Goal: Check status: Check status

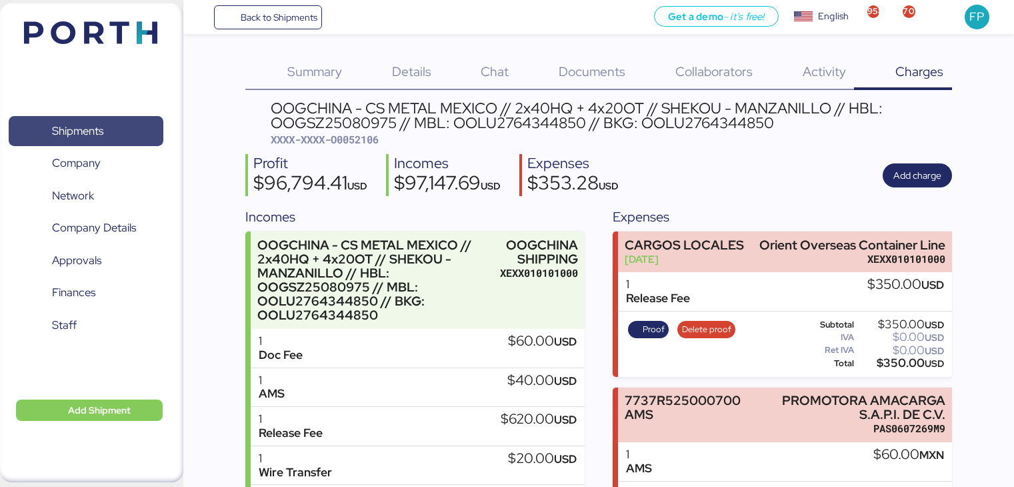
scroll to position [359, 0]
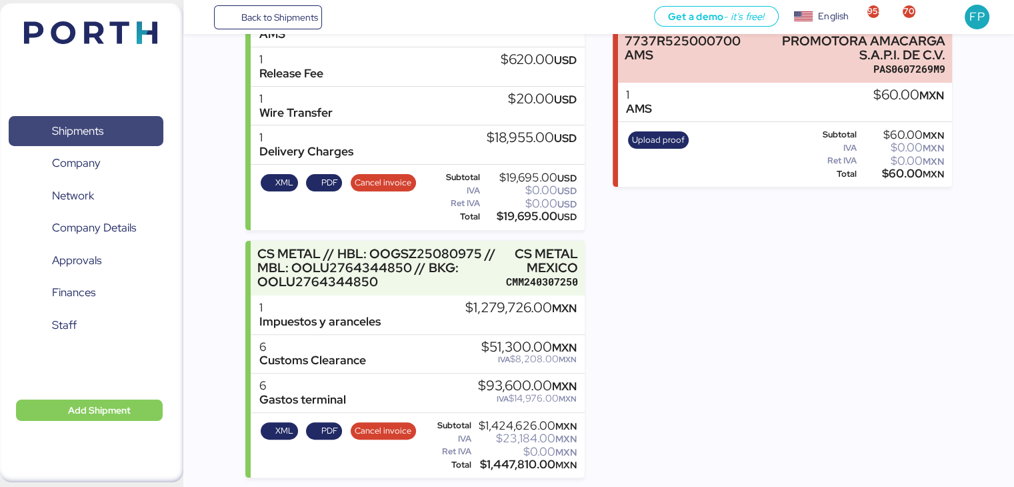
click at [83, 123] on span "Shipments" at bounding box center [77, 130] width 51 height 19
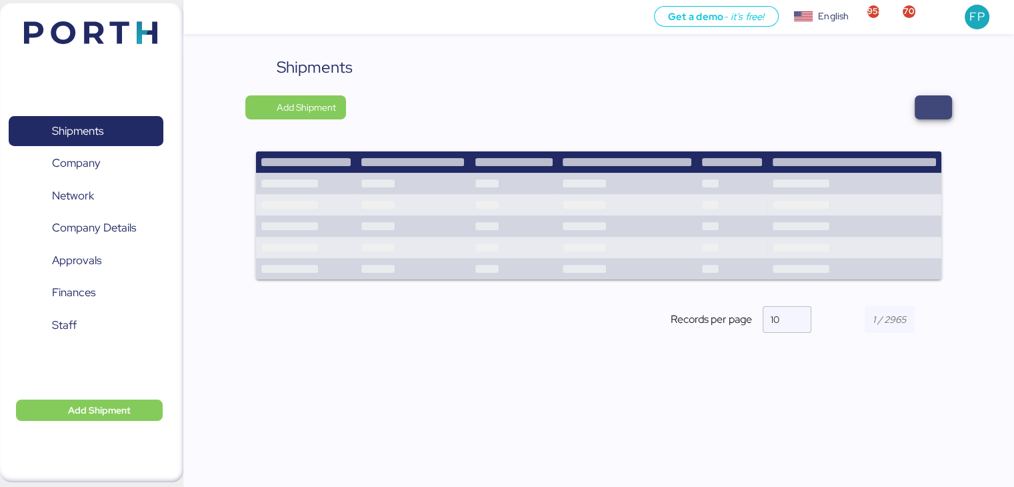
click at [939, 113] on span "button" at bounding box center [934, 107] width 16 height 19
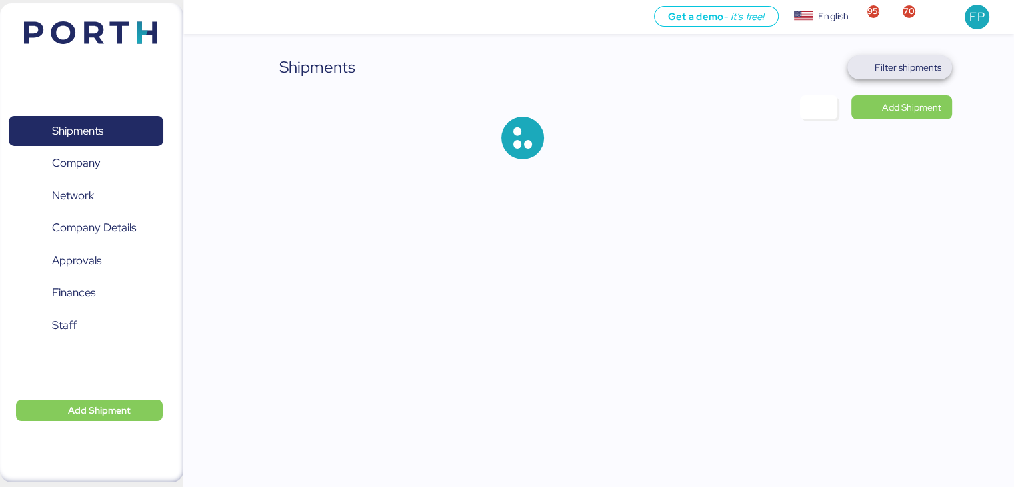
click at [901, 74] on span "Filter shipments" at bounding box center [908, 67] width 67 height 16
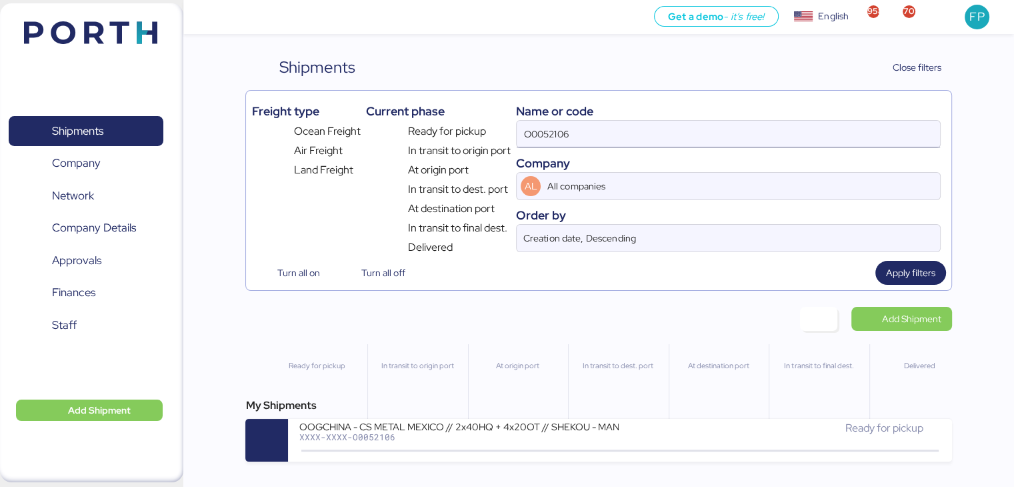
click at [527, 137] on input "O0052106" at bounding box center [728, 134] width 423 height 27
paste input "215"
type input "O0052215"
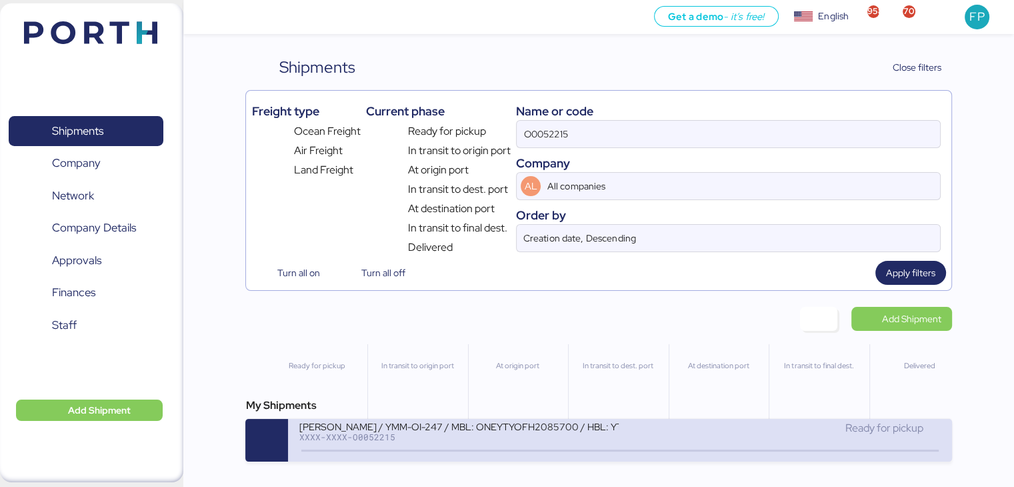
click at [539, 431] on div "YAMATO - MURATA / YMM-OI-247 / MBL: ONEYTYOFH2085700 / HBL: YTJTGI100130 / FCL" at bounding box center [459, 425] width 320 height 11
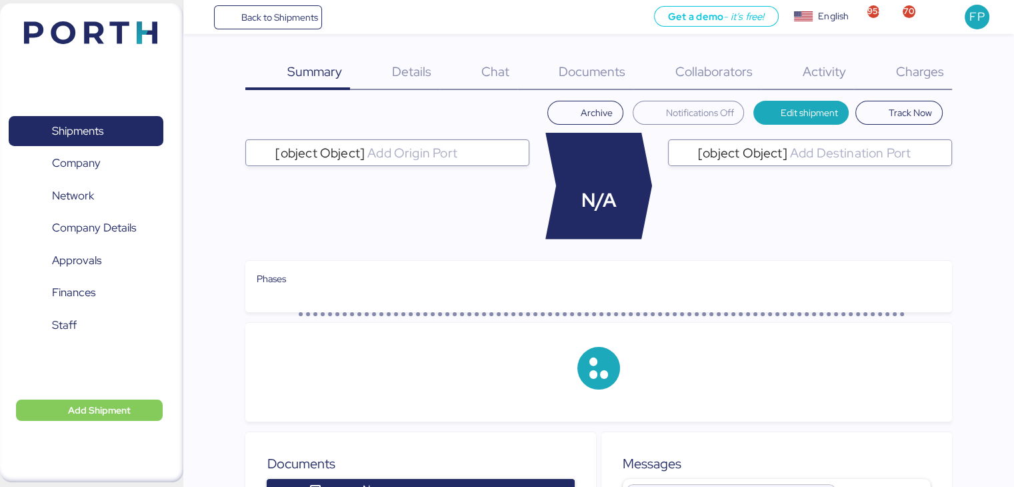
click at [920, 71] on span "Charges" at bounding box center [920, 71] width 48 height 17
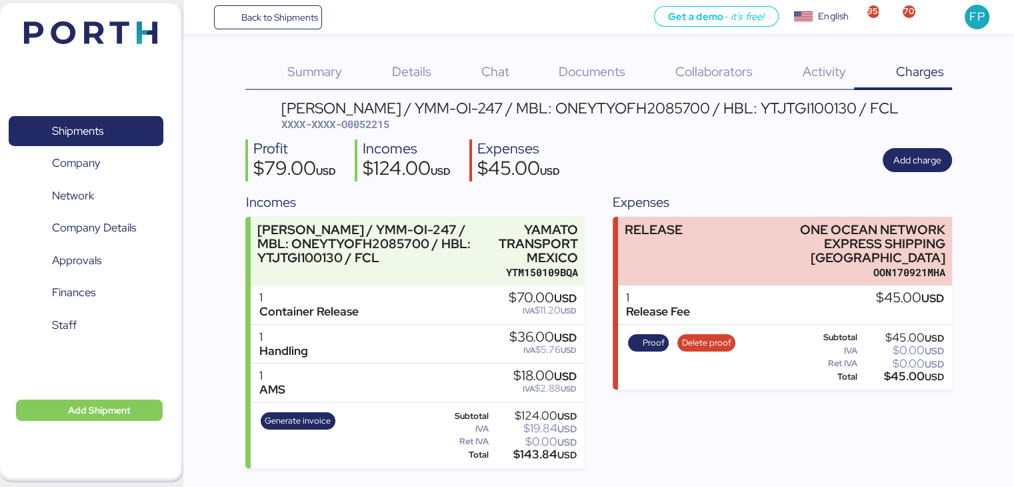
click at [381, 131] on div "YAMATO - MURATA / YMM-OI-247 / MBL: ONEYTYOFH2085700 / HBL: YTJTGI100130 / FCL …" at bounding box center [590, 116] width 618 height 31
copy span "O0052215"
click at [297, 422] on span "Generate invoice" at bounding box center [298, 420] width 66 height 15
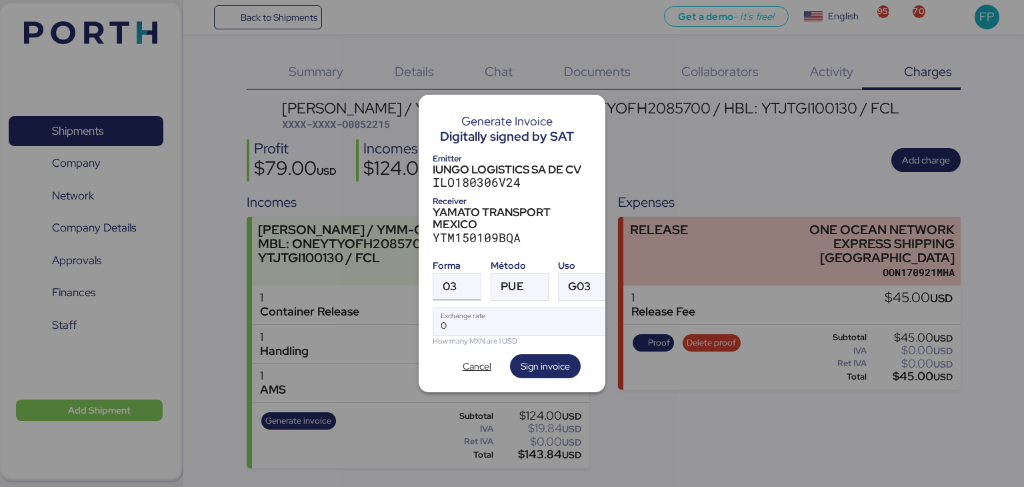
click at [453, 282] on span "03" at bounding box center [450, 286] width 14 height 11
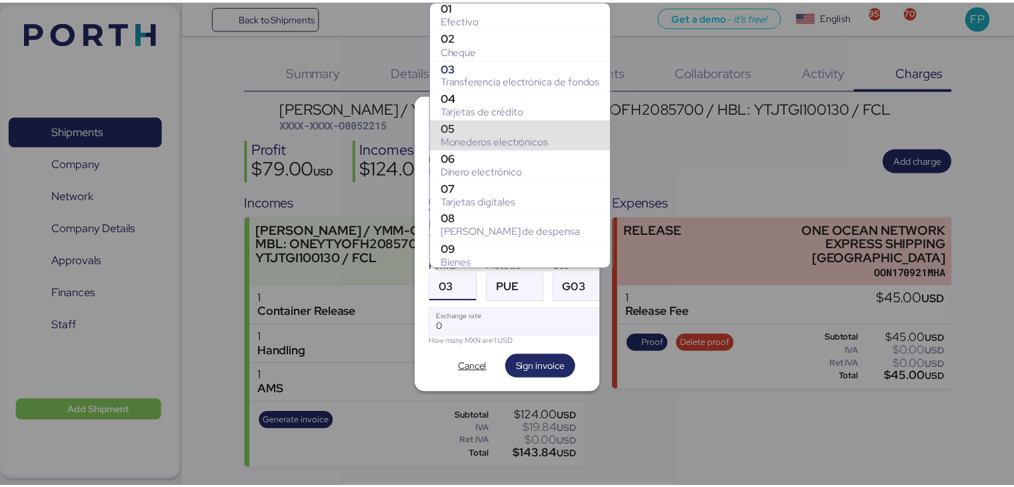
scroll to position [192, 0]
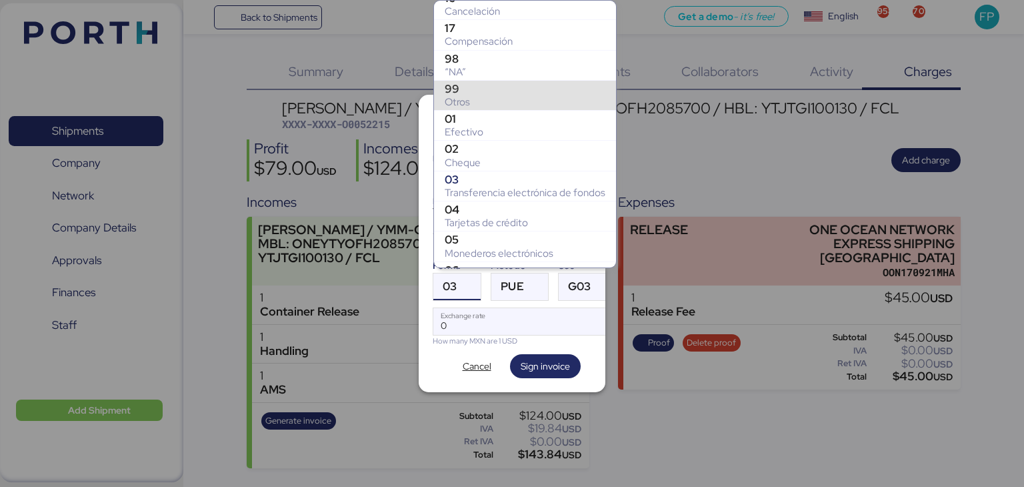
click at [478, 86] on div "99" at bounding box center [525, 88] width 161 height 13
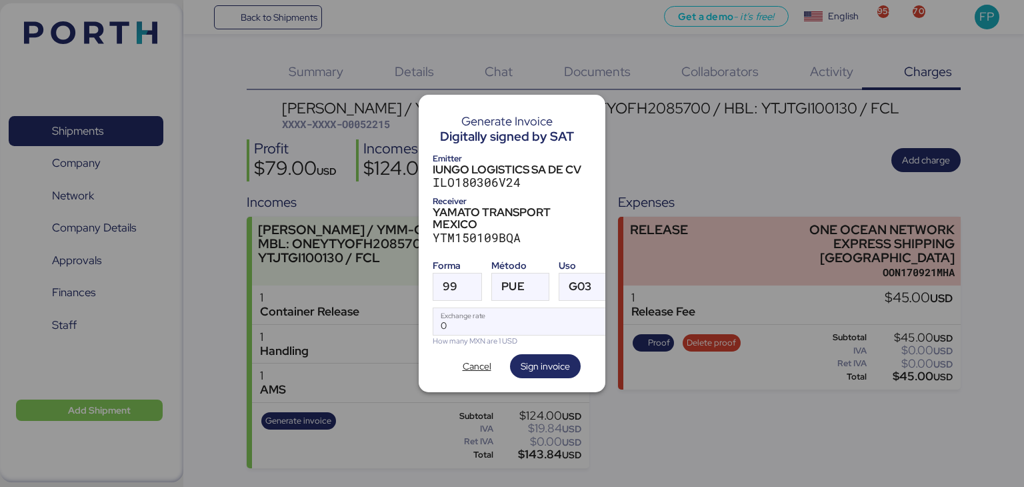
click at [509, 297] on div "Forma 99 Método PUE Uso G03 0 Exchange rate How many MXN are 1 USD" at bounding box center [512, 300] width 159 height 93
click at [526, 273] on div at bounding box center [537, 286] width 24 height 27
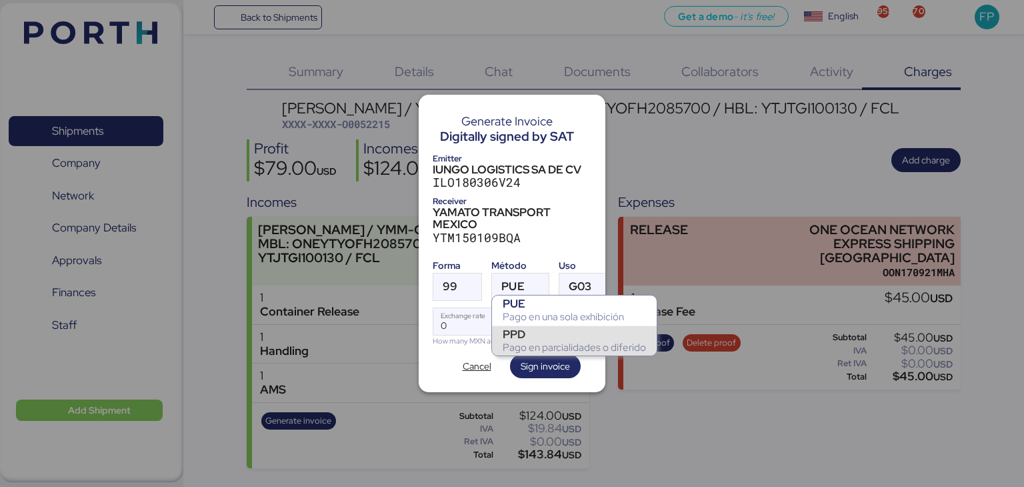
click at [522, 337] on div "PPD" at bounding box center [574, 333] width 143 height 13
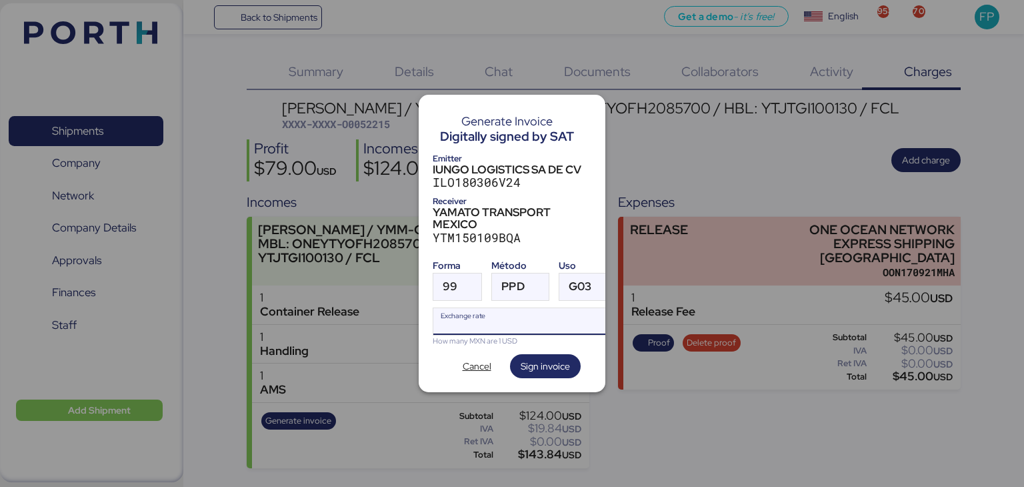
click at [476, 318] on input "Exchange rate" at bounding box center [524, 321] width 182 height 27
type input "0"
paste input "18.3474"
type input "18.3474"
click at [547, 360] on span "Sign invoice" at bounding box center [545, 366] width 49 height 16
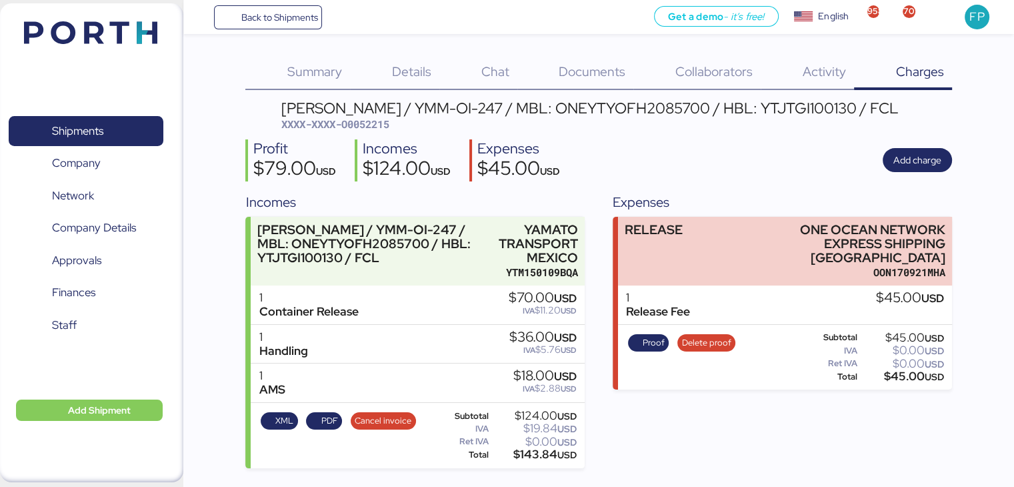
click at [365, 126] on span "XXXX-XXXX-O0052215" at bounding box center [335, 123] width 108 height 13
copy span "O0052215"
click at [533, 457] on div "$143.84 USD" at bounding box center [534, 454] width 85 height 10
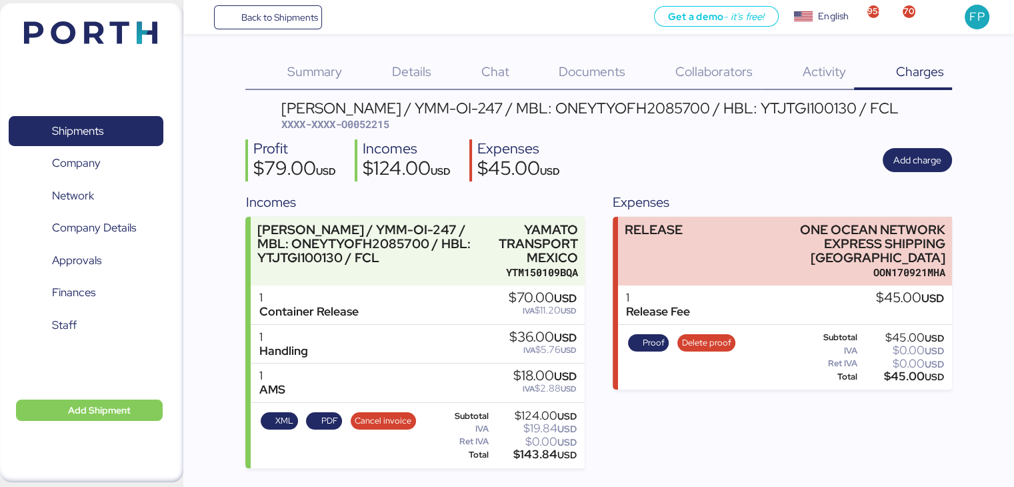
copy div "143.84"
drag, startPoint x: 425, startPoint y: 106, endPoint x: 513, endPoint y: 108, distance: 87.4
click at [513, 108] on div "YAMATO - MURATA / YMM-OI-247 / MBL: ONEYTYOFH2085700 / HBL: YTJTGI100130 / FCL" at bounding box center [590, 108] width 618 height 15
copy div "YMM-OI-247"
click at [360, 123] on span "XXXX-XXXX-O0052215" at bounding box center [335, 123] width 108 height 13
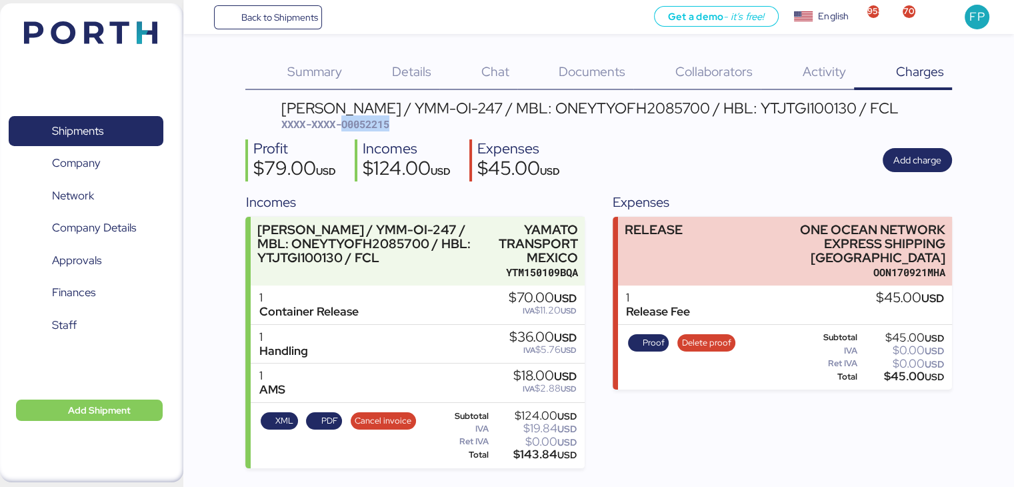
click at [360, 123] on span "XXXX-XXXX-O0052215" at bounding box center [335, 123] width 108 height 13
copy span "O0052215"
click at [132, 129] on span "Shipments" at bounding box center [85, 130] width 143 height 19
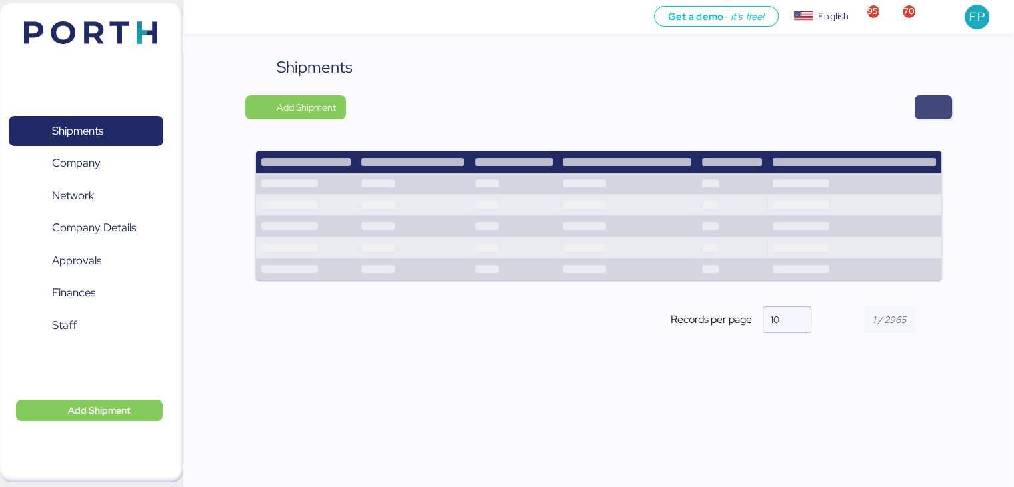
click at [932, 112] on span "button" at bounding box center [934, 107] width 16 height 19
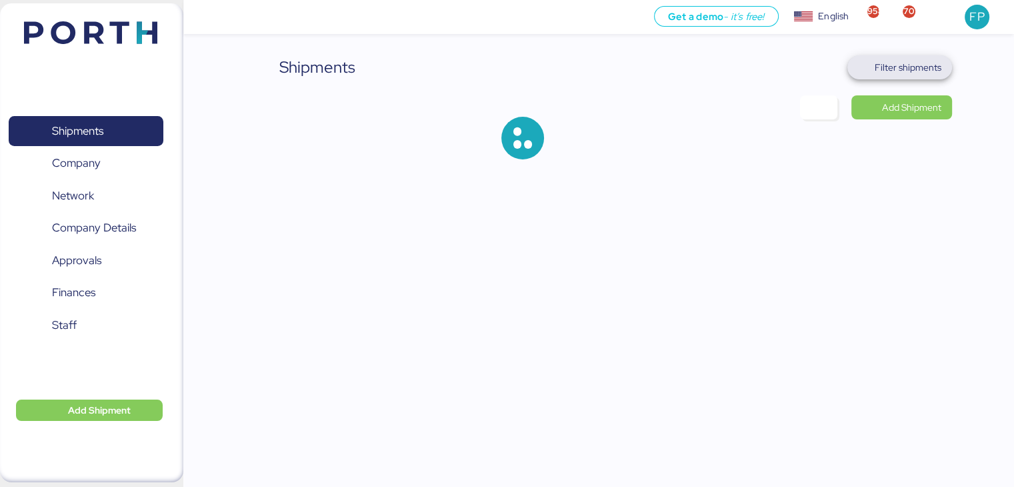
click at [896, 64] on span "Filter shipments" at bounding box center [908, 67] width 67 height 16
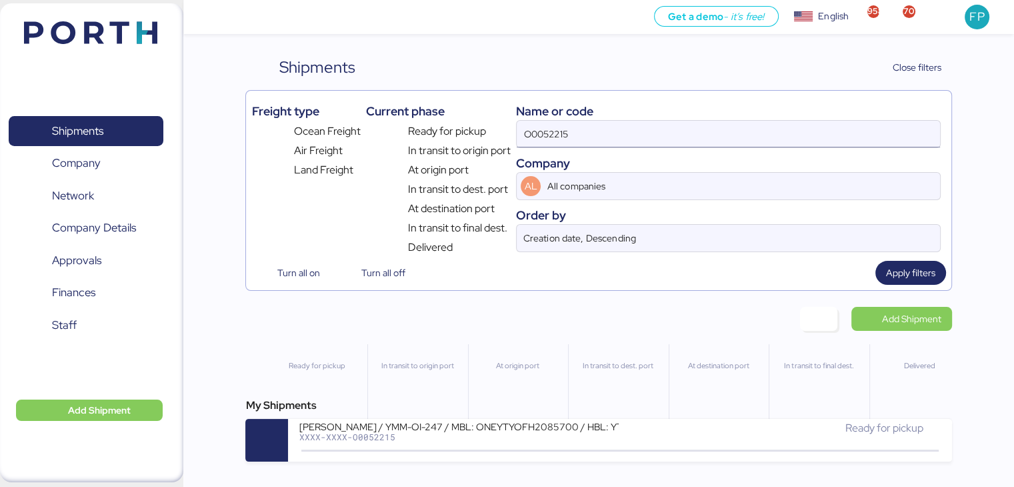
click at [524, 134] on input "O0052215" at bounding box center [728, 134] width 423 height 27
paste input "24"
type input "O0052224"
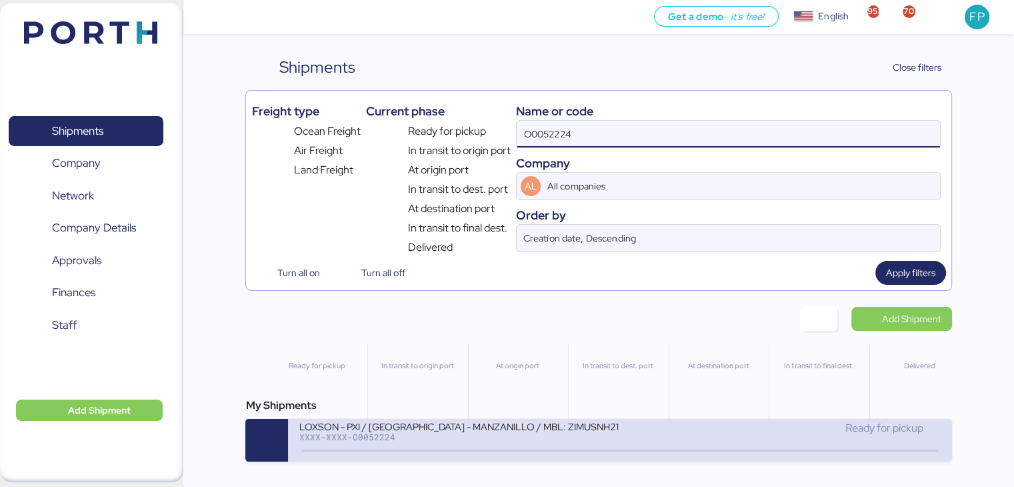
click at [472, 438] on div "XXXX-XXXX-O0052224" at bounding box center [459, 436] width 320 height 9
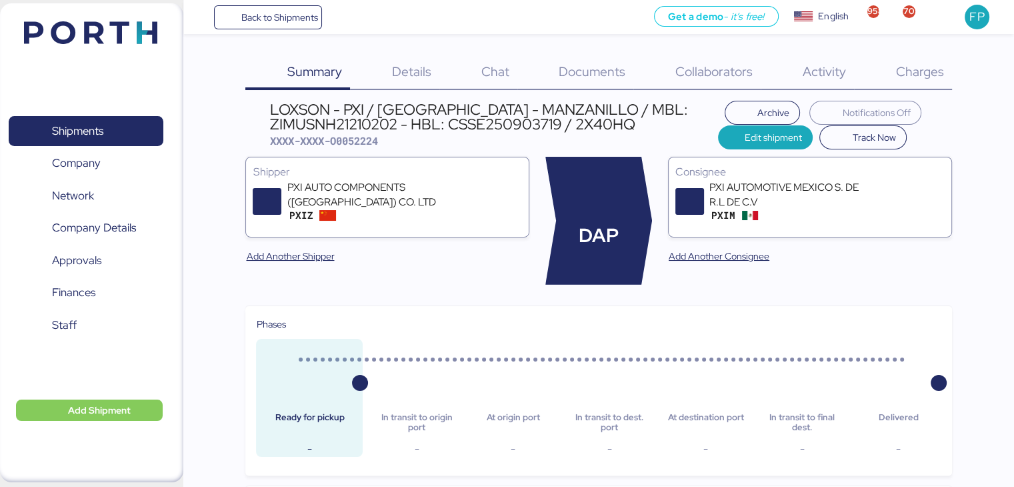
click at [926, 62] on div "Charges 0" at bounding box center [903, 72] width 98 height 35
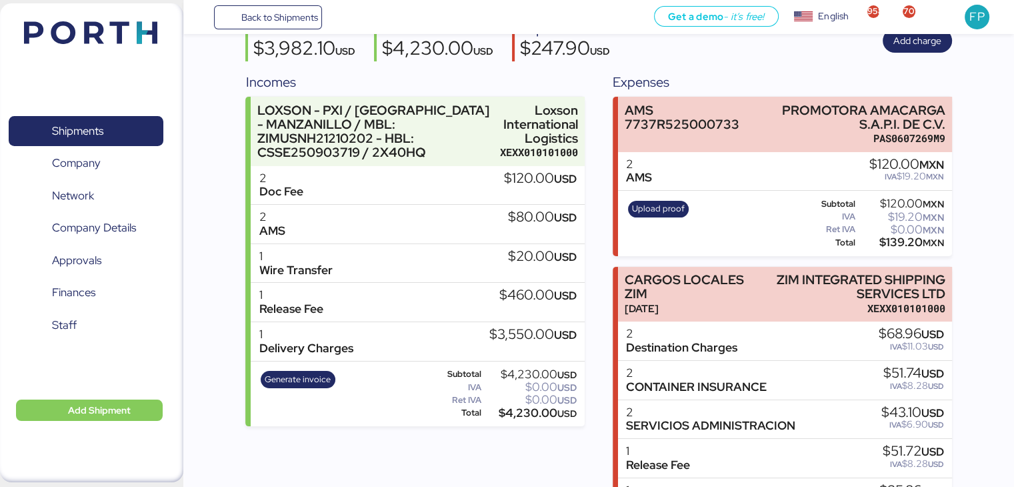
scroll to position [239, 0]
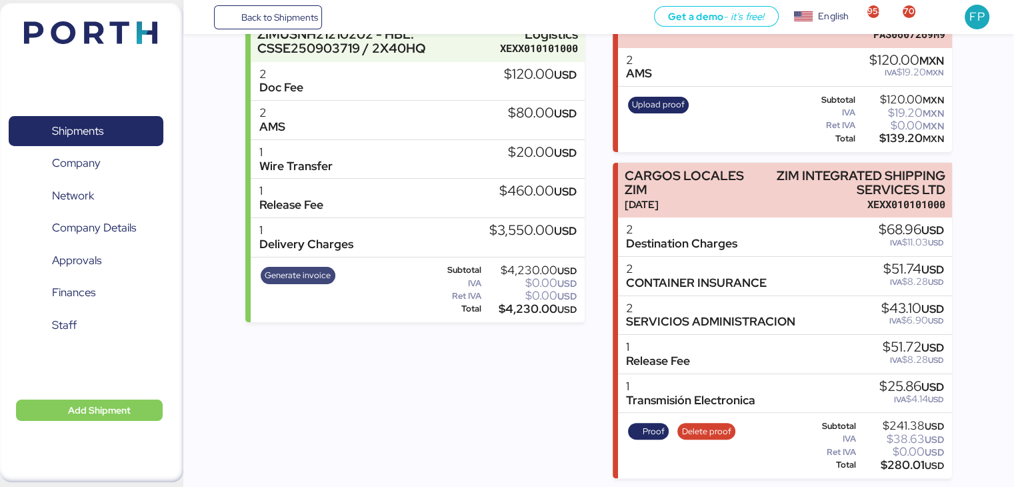
click at [295, 277] on span "Generate invoice" at bounding box center [298, 275] width 66 height 15
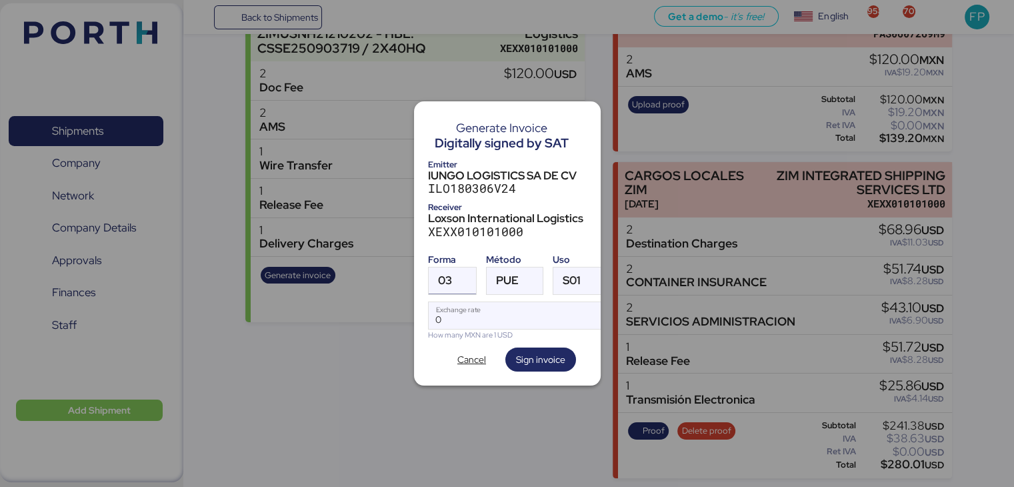
click at [453, 273] on div at bounding box center [464, 280] width 24 height 27
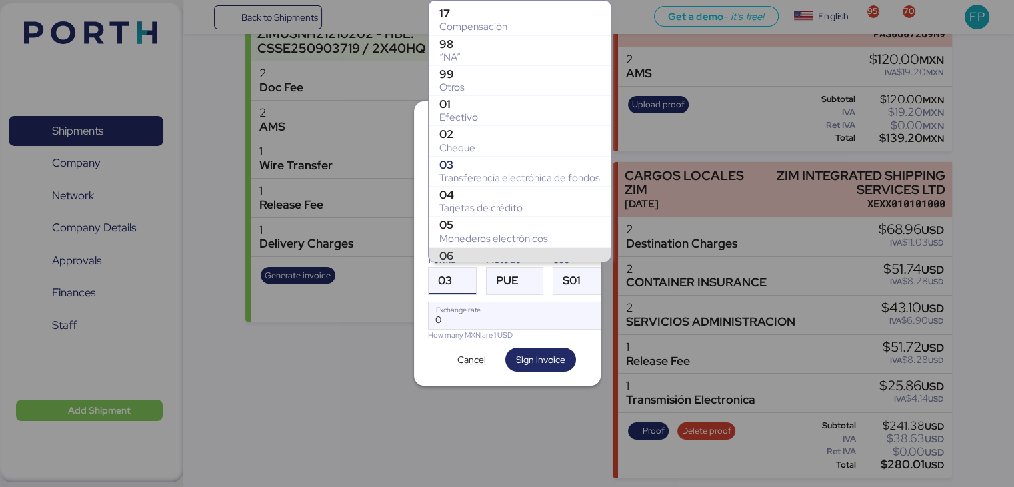
scroll to position [206, 0]
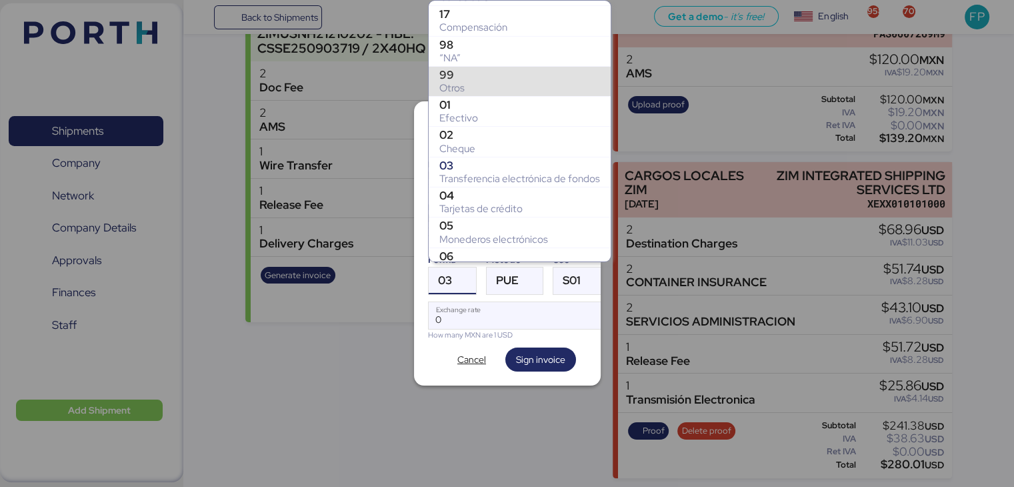
click at [457, 68] on div "99" at bounding box center [519, 74] width 161 height 13
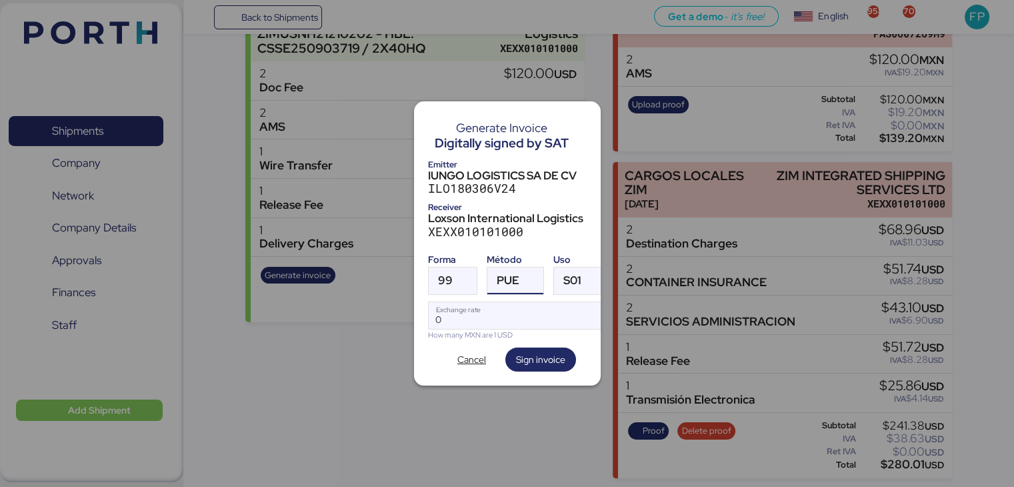
click at [497, 275] on span "PUE" at bounding box center [508, 280] width 23 height 11
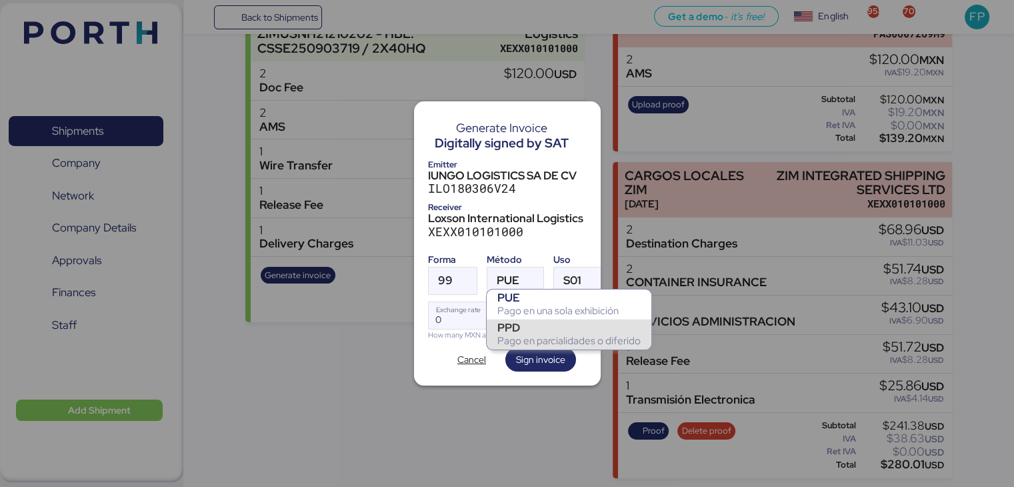
click at [515, 342] on div "Pago en parcialidades o diferido" at bounding box center [569, 340] width 143 height 13
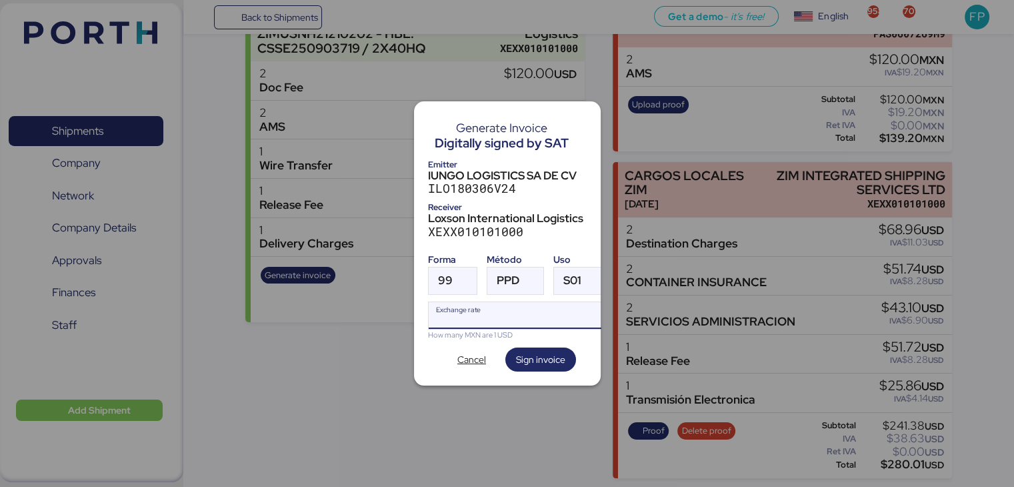
click at [475, 315] on input "Exchange rate" at bounding box center [517, 315] width 177 height 27
type input "0"
paste input "18.3474"
type input "18.3474"
click at [538, 351] on span "Sign invoice" at bounding box center [540, 359] width 49 height 16
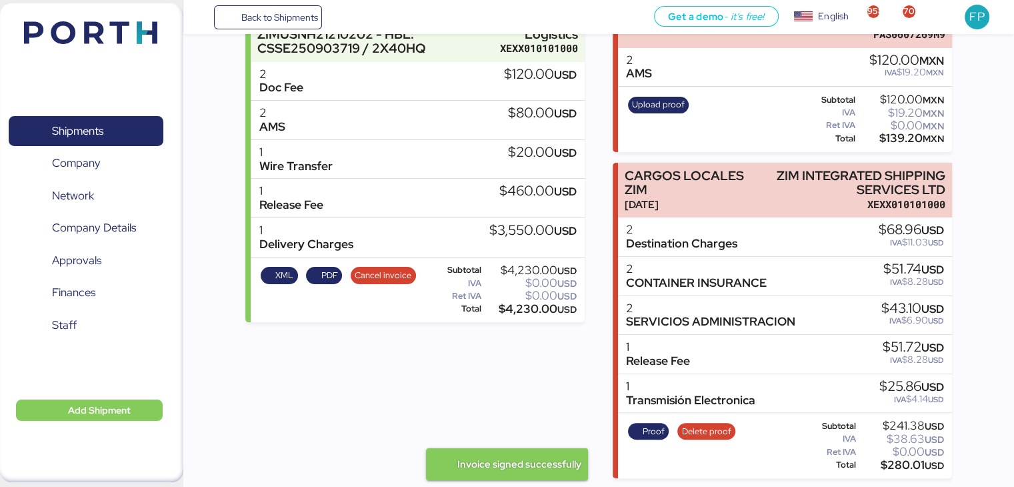
scroll to position [0, 0]
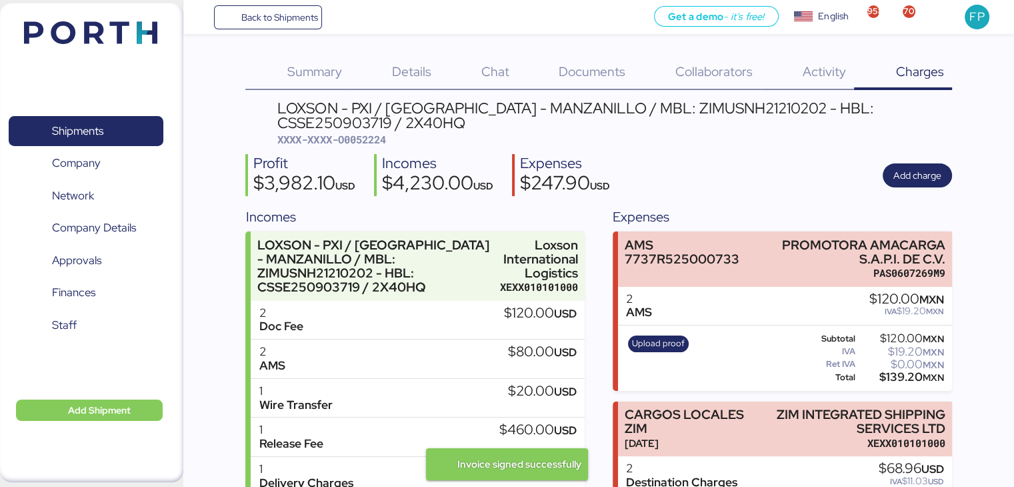
click at [365, 135] on span "XXXX-XXXX-O0052224" at bounding box center [331, 139] width 108 height 13
copy span "O0052224"
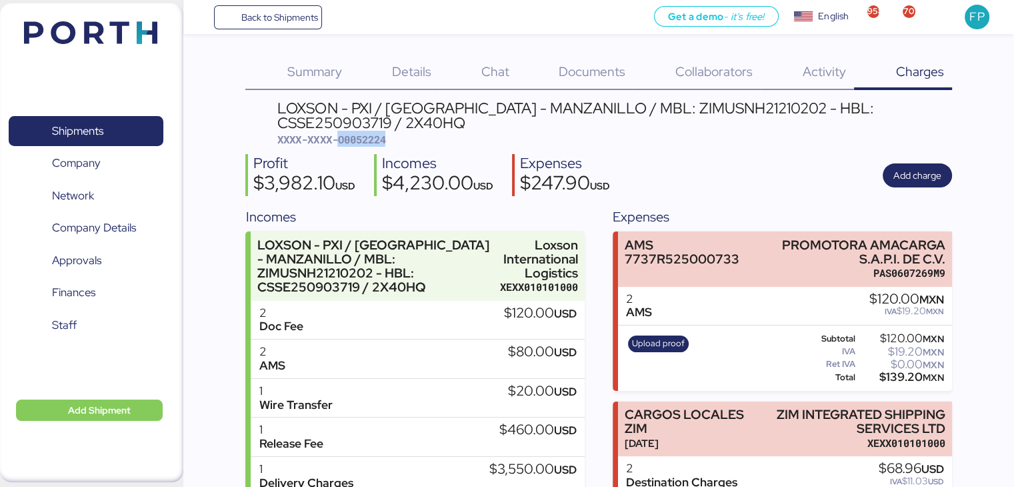
copy span "O0052224"
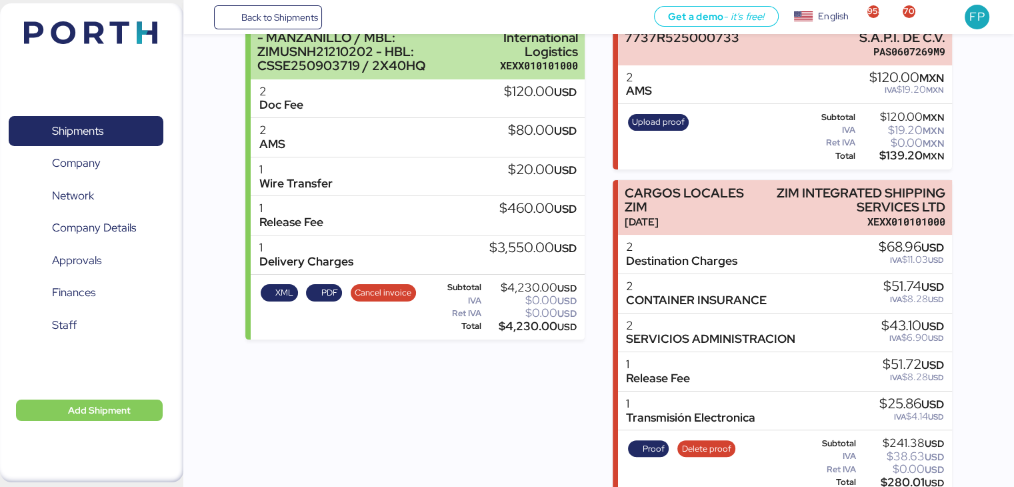
scroll to position [239, 0]
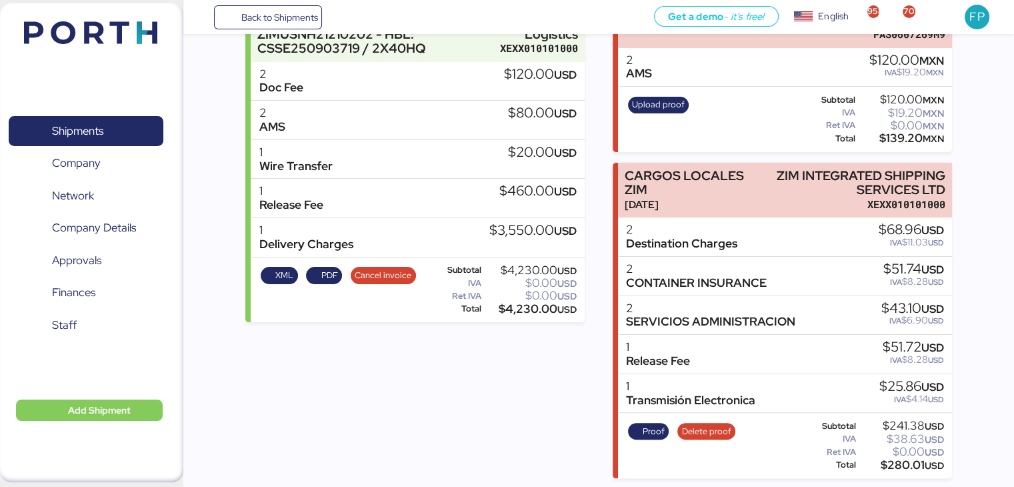
click at [522, 309] on div "$4,230.00 USD" at bounding box center [530, 309] width 93 height 10
copy div "4,230.00"
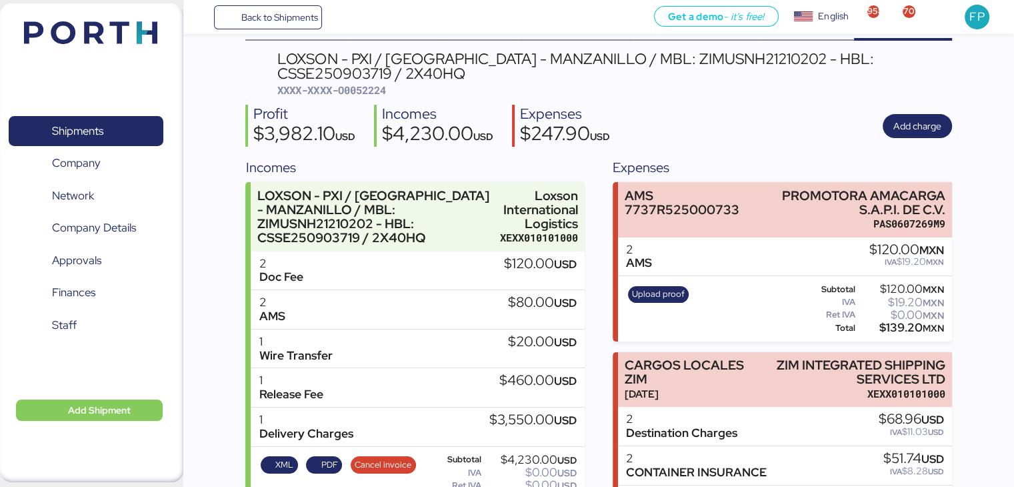
scroll to position [0, 0]
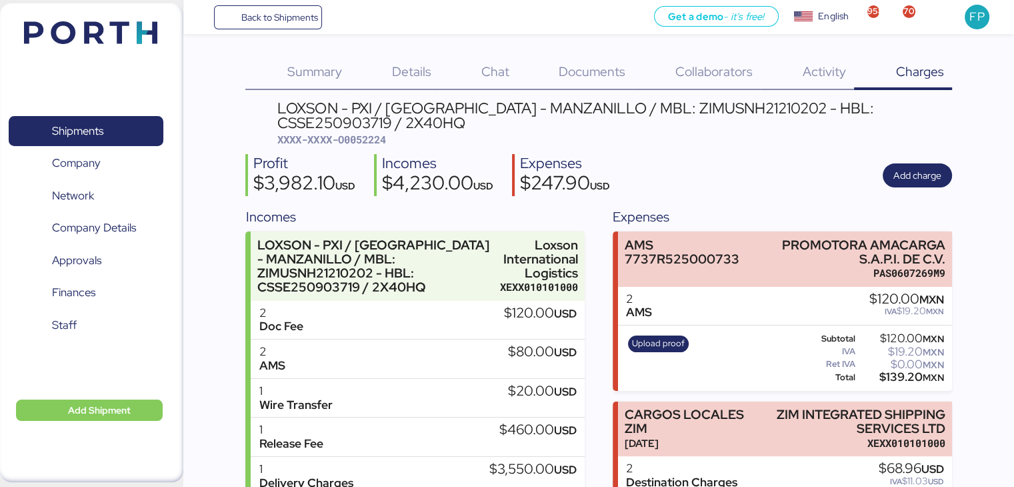
click at [670, 113] on div "LOXSON - PXI / SHANGHAI - MANZANILLO / MBL: ZIMUSNH21210202 - HBL: CSSE25090371…" at bounding box center [614, 116] width 674 height 30
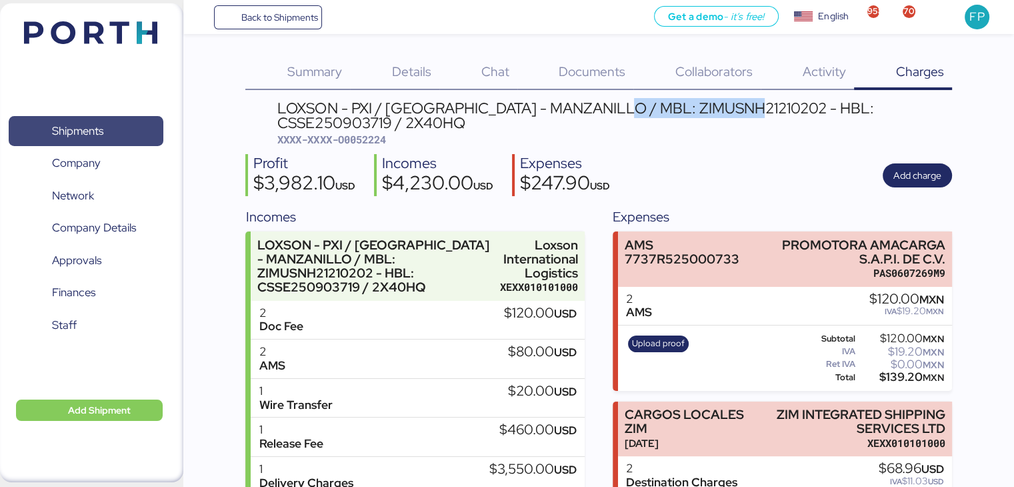
click at [70, 131] on span "Shipments" at bounding box center [77, 130] width 51 height 19
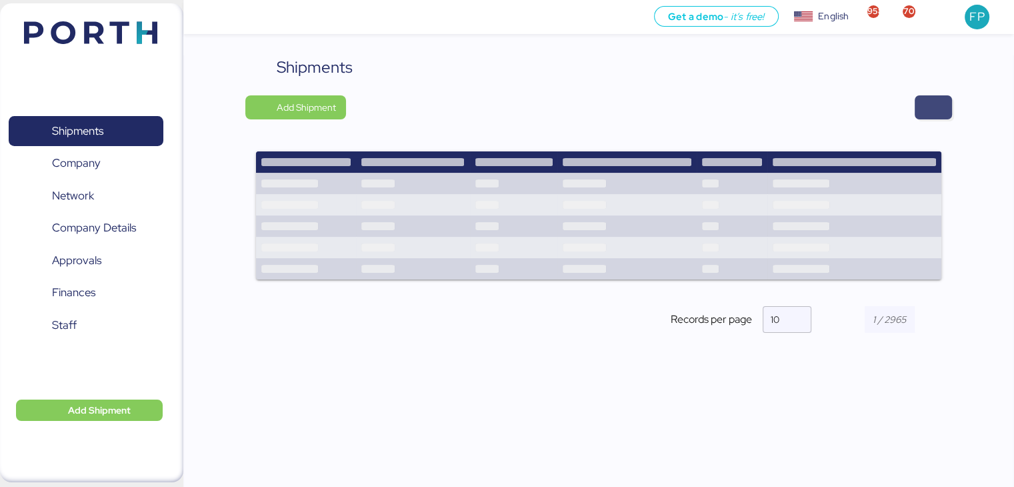
click at [942, 107] on span "button" at bounding box center [933, 107] width 37 height 24
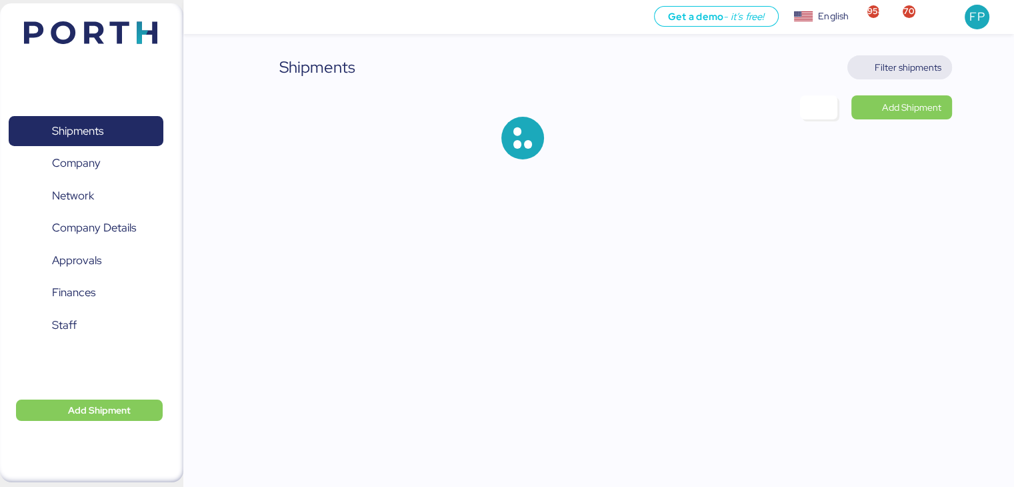
click at [904, 65] on span "Filter shipments" at bounding box center [908, 67] width 67 height 16
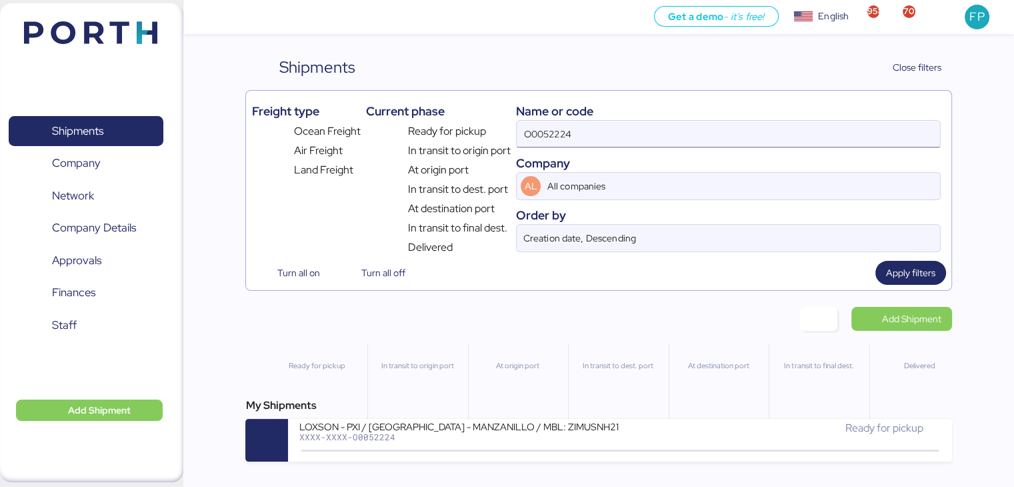
click at [555, 123] on input "O0052224" at bounding box center [728, 134] width 423 height 27
paste input "19"
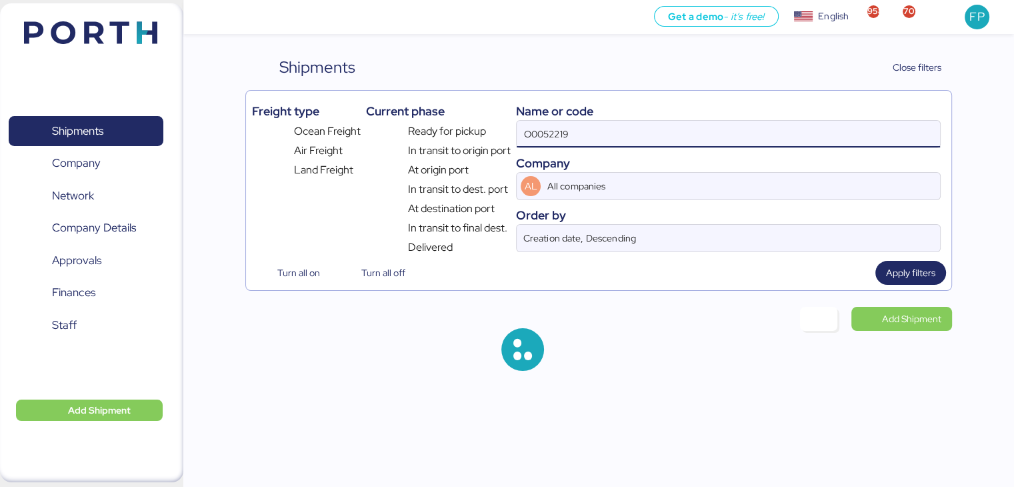
type input "O0052219"
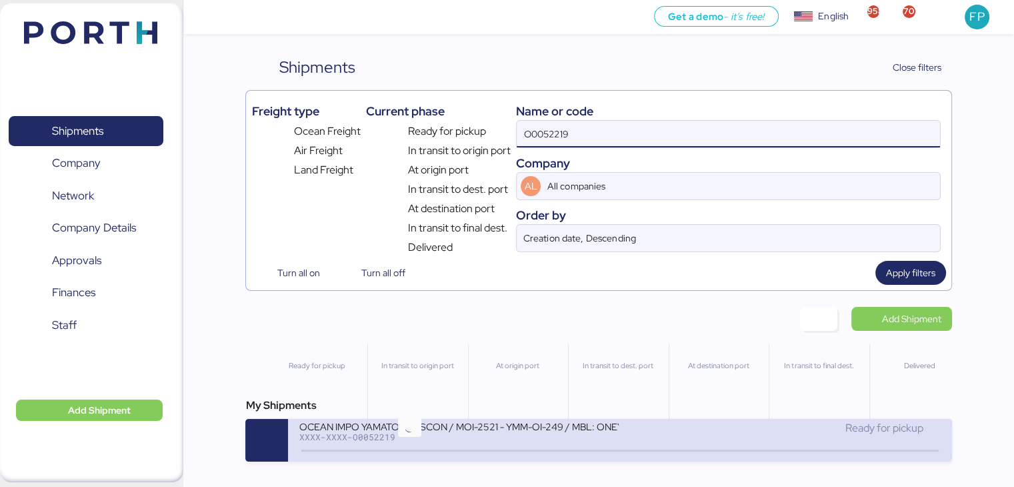
click at [427, 445] on div "OCEAN IMPO YAMATO - DESCON / MOI-2521 - YMM-OI-249 / MBL: ONEYTYOFF9545600 - HB…" at bounding box center [459, 434] width 321 height 29
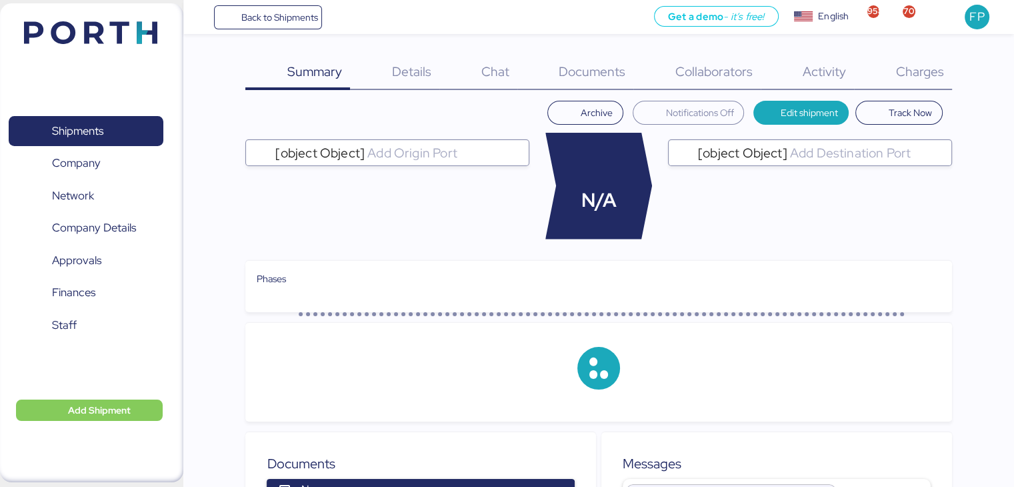
click at [914, 87] on div "Charges 0" at bounding box center [903, 72] width 98 height 35
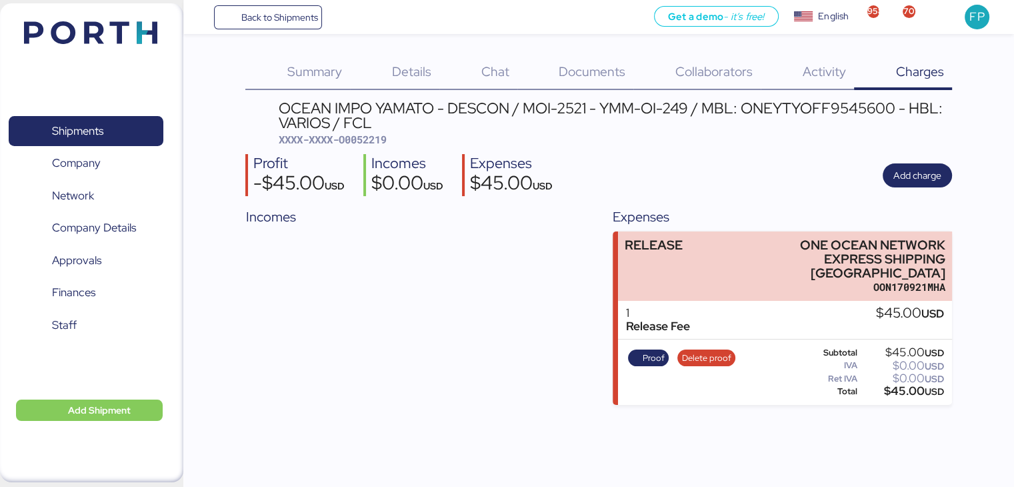
click at [360, 139] on span "XXXX-XXXX-O0052219" at bounding box center [333, 139] width 108 height 13
click at [133, 126] on span "Shipments" at bounding box center [85, 130] width 143 height 19
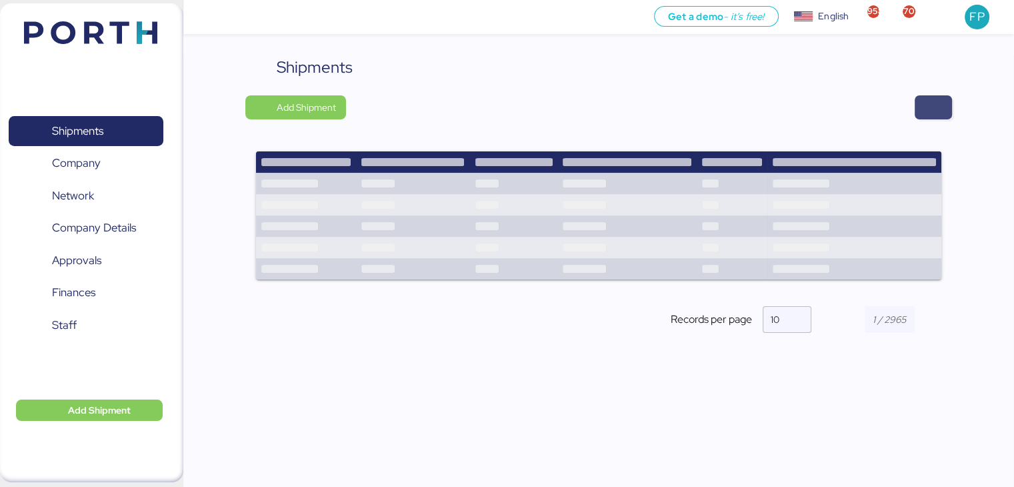
click at [949, 102] on span "button" at bounding box center [933, 107] width 37 height 24
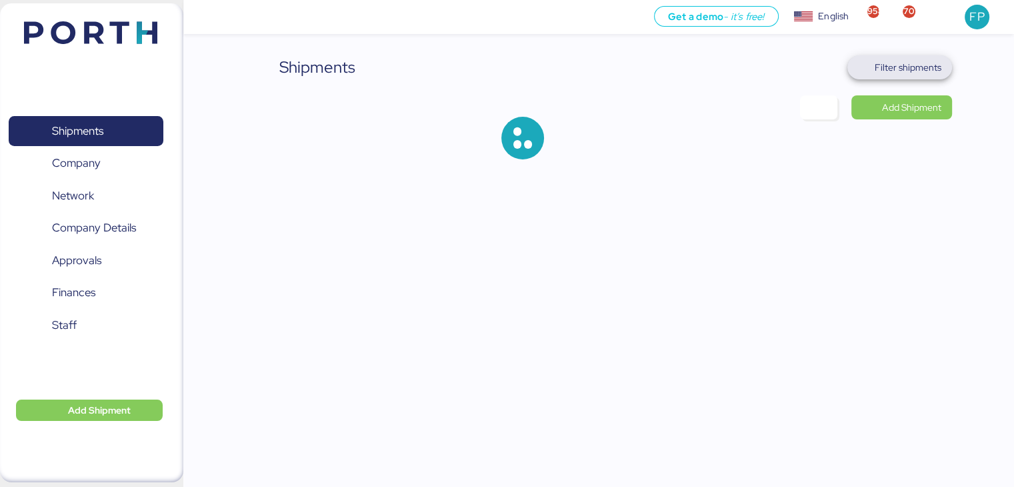
click at [900, 70] on span "Filter shipments" at bounding box center [908, 67] width 67 height 16
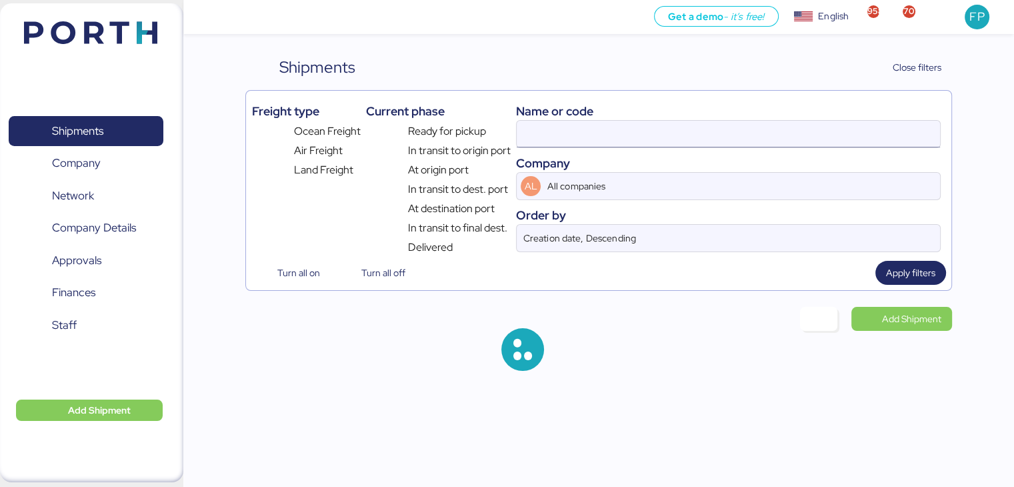
click at [544, 139] on input at bounding box center [728, 134] width 423 height 27
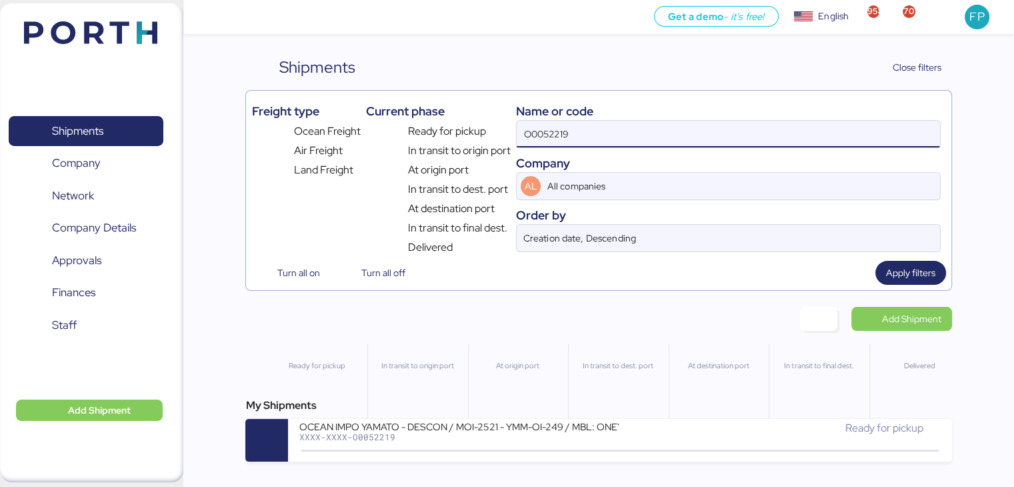
click at [544, 139] on input "O0052219" at bounding box center [728, 134] width 423 height 27
paste input "6"
type input "O0052216"
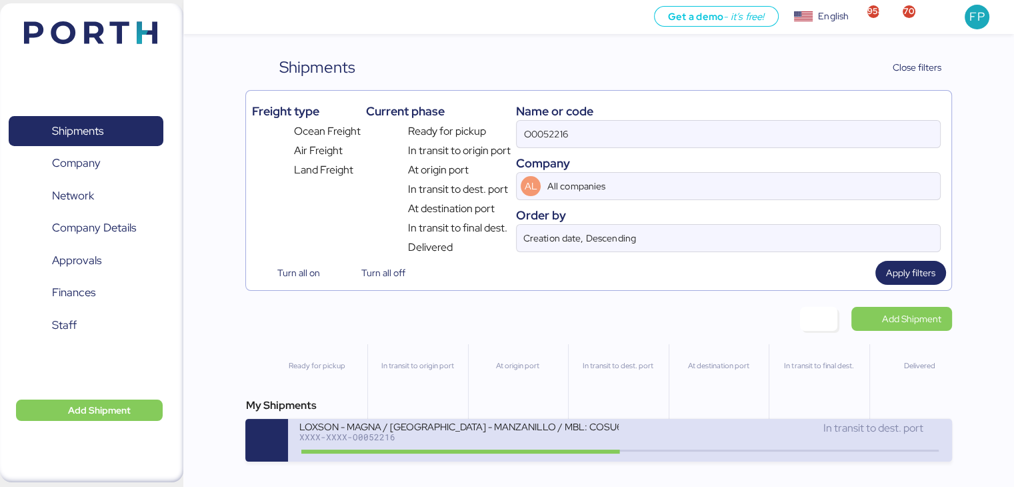
click at [498, 444] on div "LOXSON - MAGNA / SHANGHAI - MANZANILLO / MBL: COSU6429164750 - HBL: KSSE2509005…" at bounding box center [459, 434] width 321 height 29
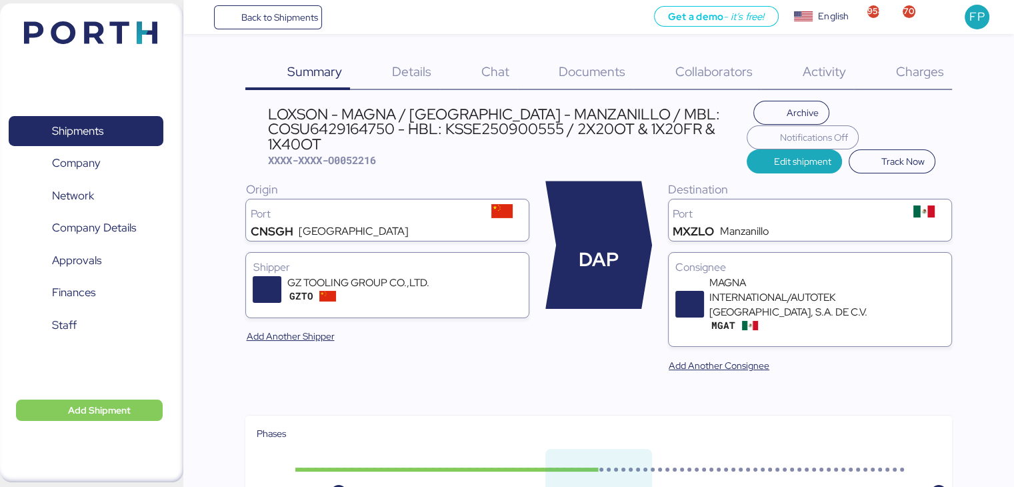
click at [894, 81] on div "Charges 0" at bounding box center [903, 72] width 98 height 35
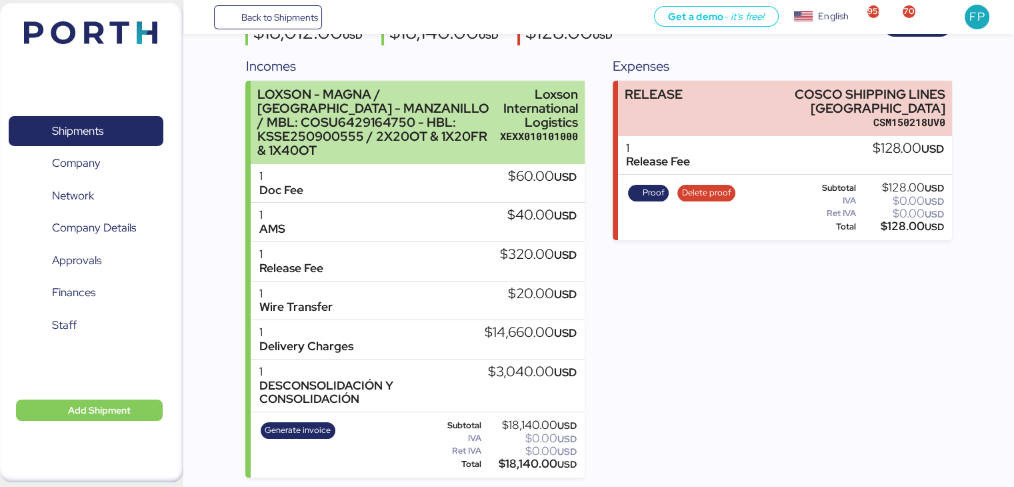
scroll to position [33, 0]
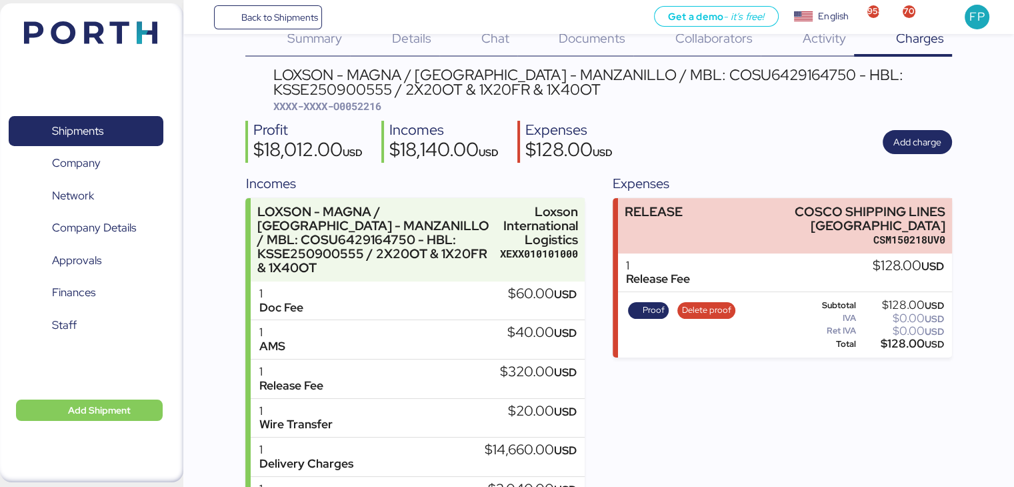
click at [358, 97] on div "LOXSON - MAGNA / SHANGHAI - MANZANILLO / MBL: COSU6429164750 - HBL: KSSE2509005…" at bounding box center [612, 90] width 678 height 46
drag, startPoint x: 787, startPoint y: 205, endPoint x: 963, endPoint y: 208, distance: 176.1
click at [963, 208] on div "Summary 0 Details 0 Chat 0 Documents 0 Collaborators 0 Activity 0 Charges 0 LOX…" at bounding box center [507, 281] width 1014 height 628
click at [902, 339] on div "$128.00 USD" at bounding box center [901, 344] width 85 height 10
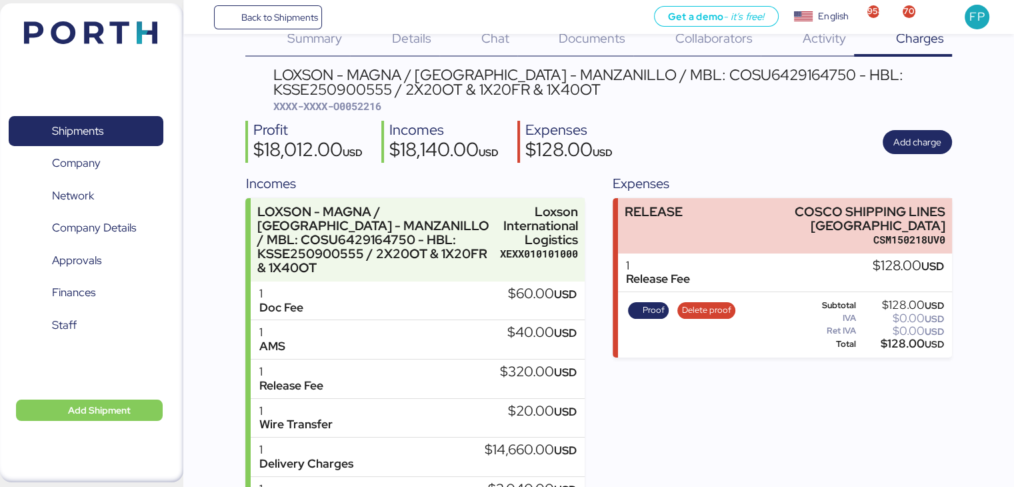
click at [902, 339] on div "$128.00 USD" at bounding box center [901, 344] width 85 height 10
click at [656, 313] on span "Proof" at bounding box center [654, 310] width 22 height 15
click at [648, 317] on span "Proof" at bounding box center [648, 310] width 41 height 17
click at [143, 130] on span "Shipments" at bounding box center [85, 130] width 143 height 19
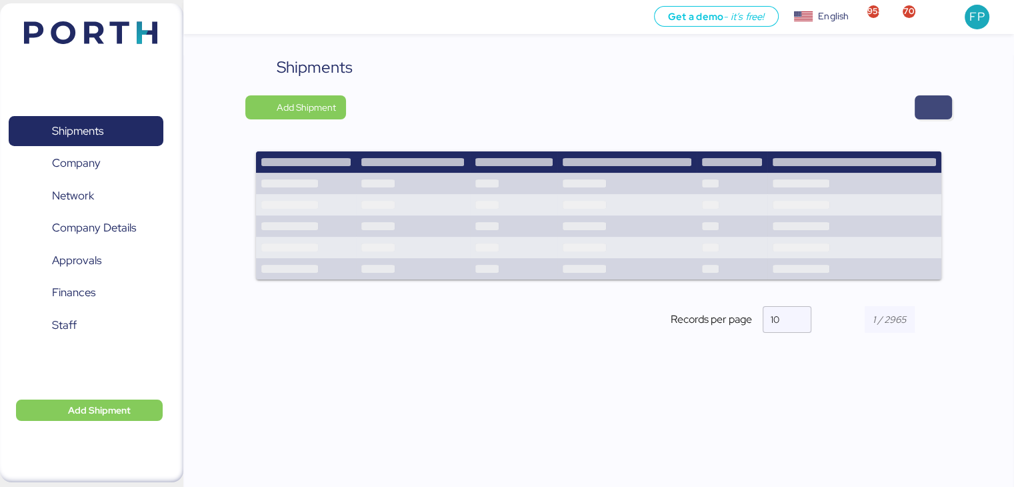
click at [916, 107] on span "button" at bounding box center [933, 107] width 37 height 24
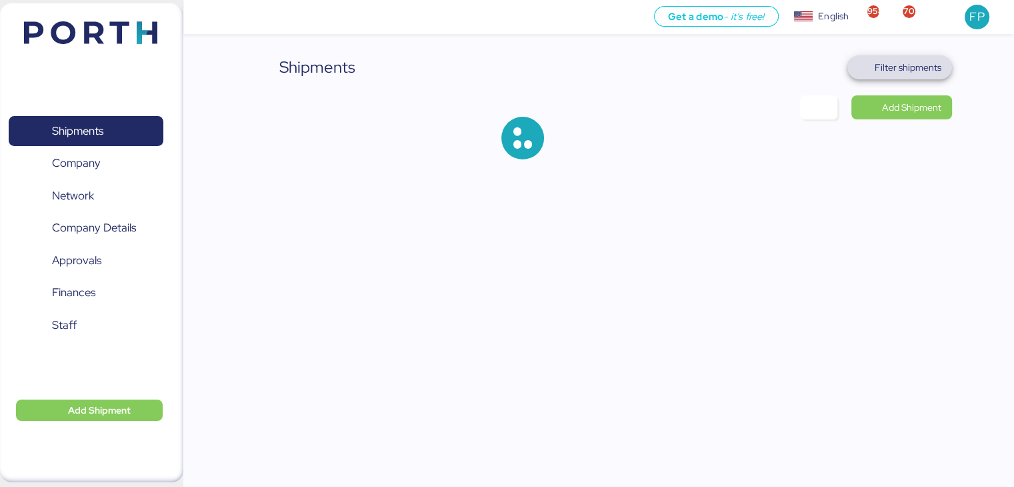
click at [883, 71] on span "Filter shipments" at bounding box center [908, 67] width 67 height 16
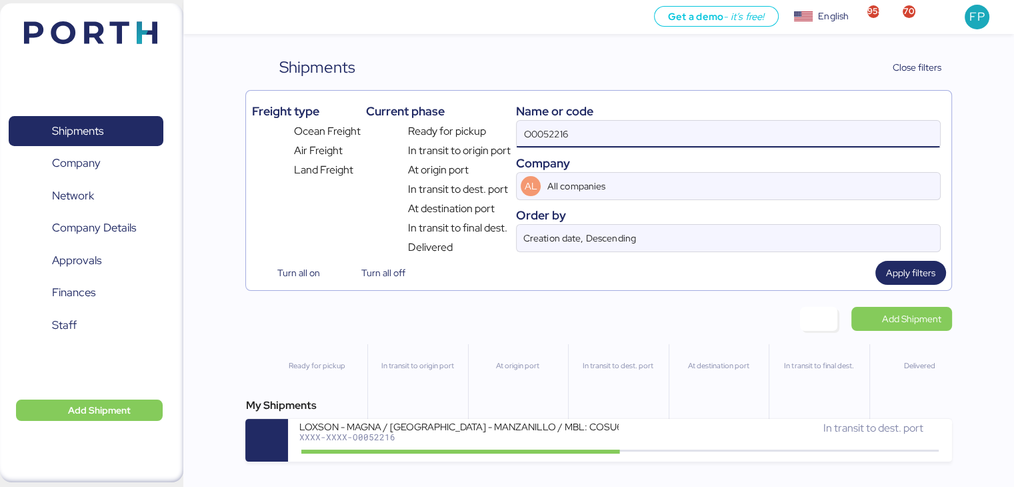
click at [538, 145] on input "O0052216" at bounding box center [728, 134] width 423 height 27
paste input "USD 33,466.09"
type input "USD 33,466.09"
drag, startPoint x: 642, startPoint y: 127, endPoint x: 456, endPoint y: 126, distance: 185.4
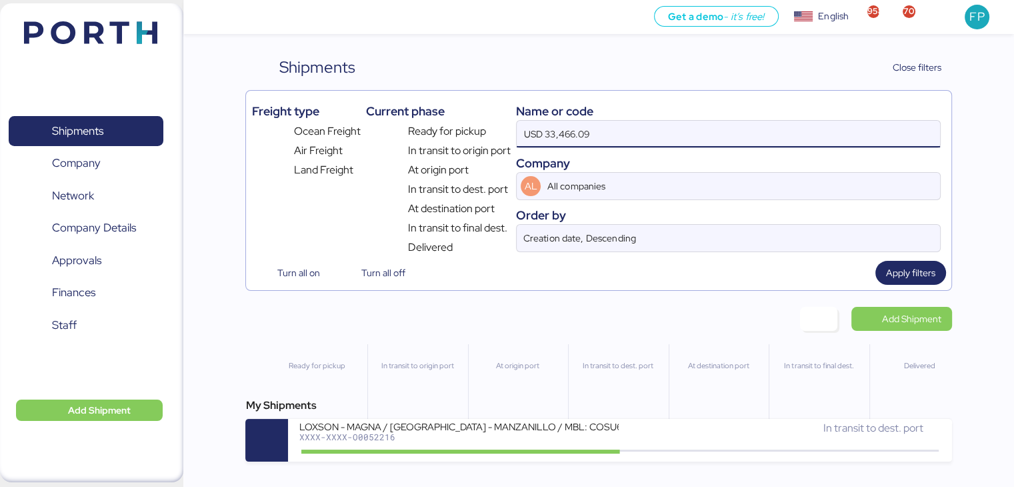
click at [456, 126] on div "Freight type Ocean Freight Air Freight Land Freight Current phase Ready for pic…" at bounding box center [598, 175] width 694 height 159
paste input "A0052241"
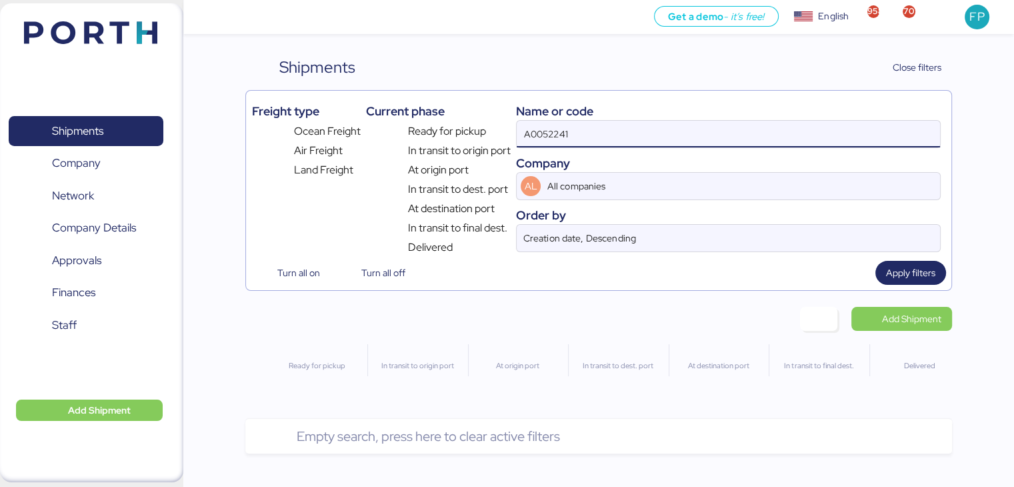
type input "A0052241"
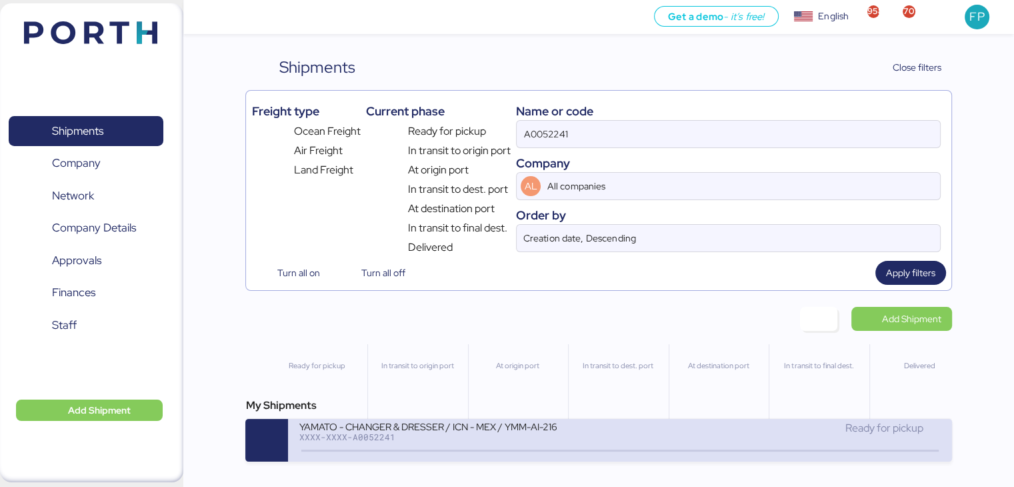
click at [431, 440] on div "XXXX-XXXX-A0052241" at bounding box center [459, 436] width 320 height 9
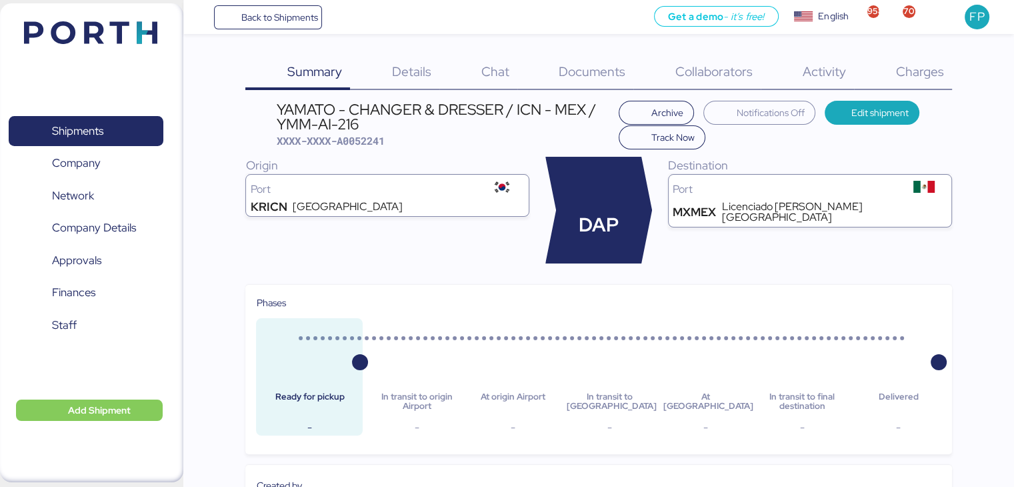
click at [907, 73] on span "Charges" at bounding box center [920, 71] width 48 height 17
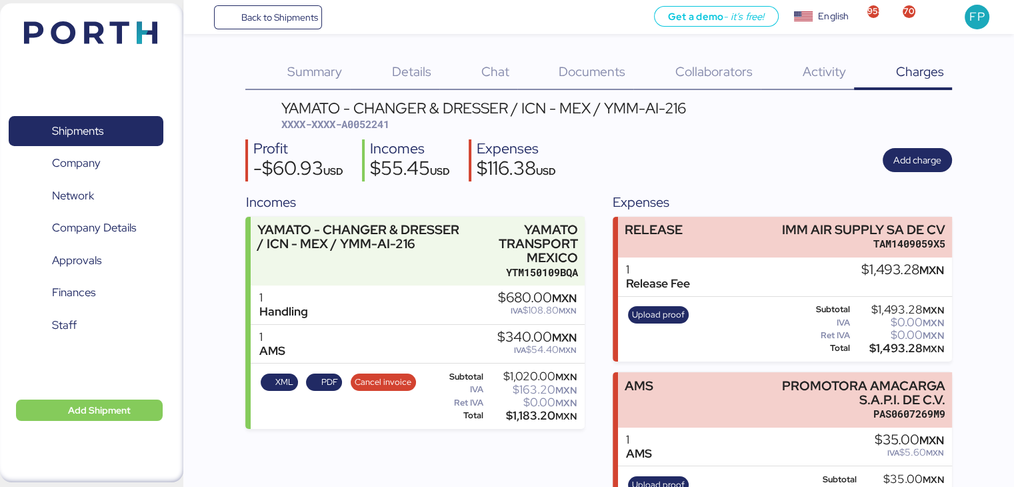
scroll to position [54, 0]
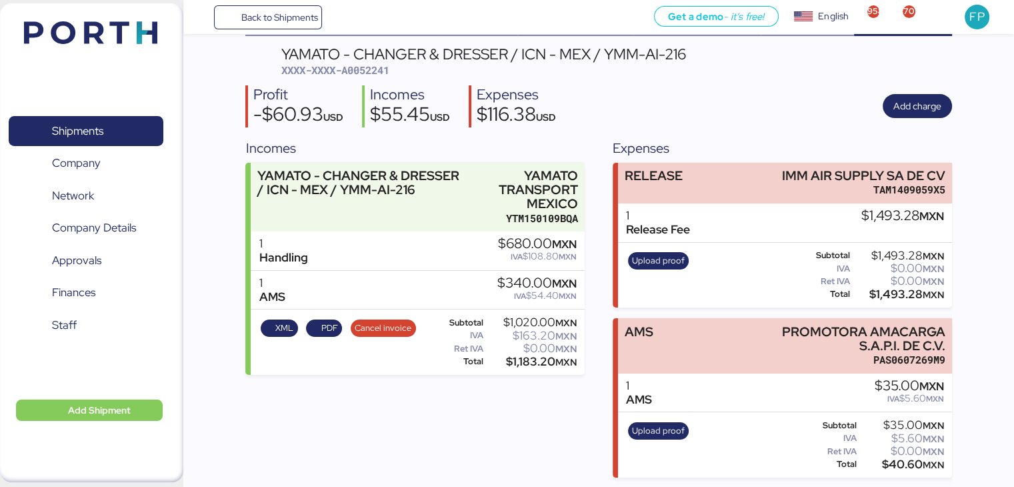
click at [372, 75] on span "XXXX-XXXX-A0052241" at bounding box center [335, 69] width 108 height 13
drag, startPoint x: 776, startPoint y: 178, endPoint x: 966, endPoint y: 161, distance: 190.9
click at [966, 161] on div "Summary 0 Details 0 Chat 0 Documents 0 Collaborators 0 Activity 0 Charges 0 YAM…" at bounding box center [507, 212] width 1014 height 532
click at [881, 299] on div "$1,493.28 MXN" at bounding box center [898, 294] width 91 height 10
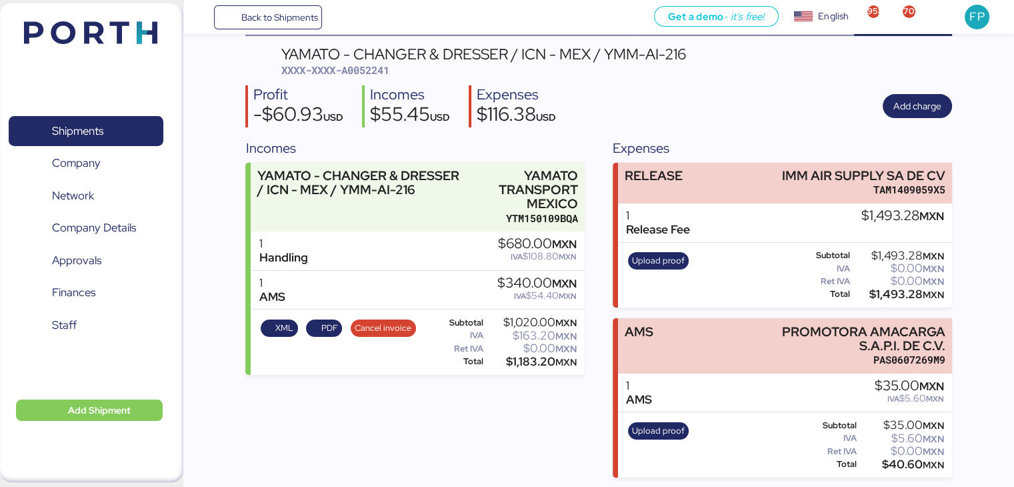
click at [881, 299] on div "$1,493.28 MXN" at bounding box center [898, 294] width 91 height 10
